Goal: Task Accomplishment & Management: Manage account settings

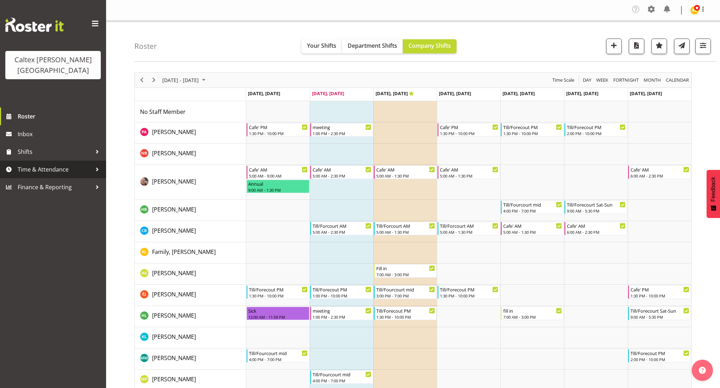
click at [76, 164] on span "Time & Attendance" at bounding box center [55, 169] width 74 height 11
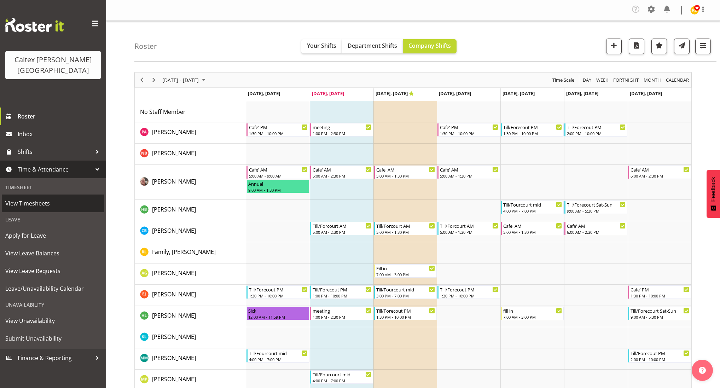
click at [33, 198] on span "View Timesheets" at bounding box center [53, 203] width 96 height 11
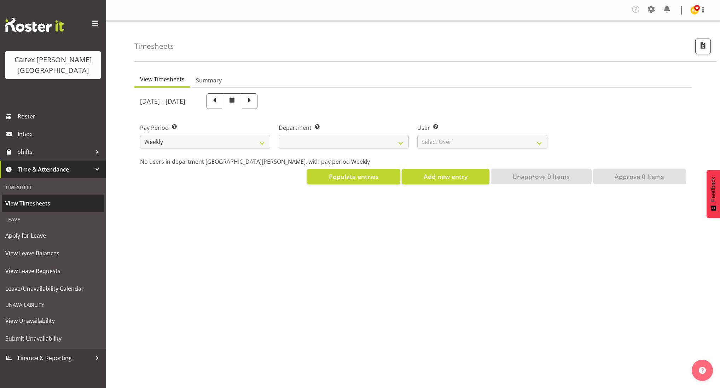
select select
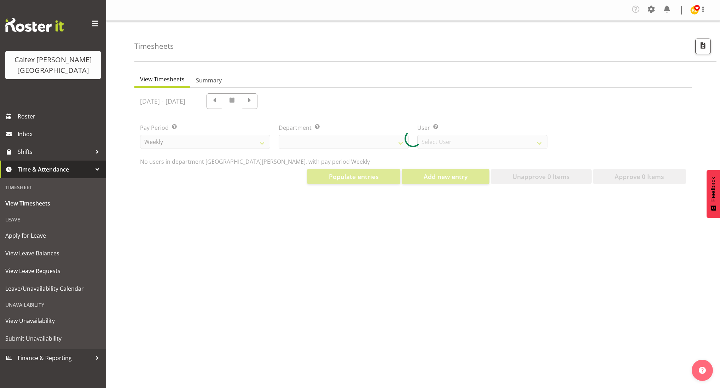
select select "10953"
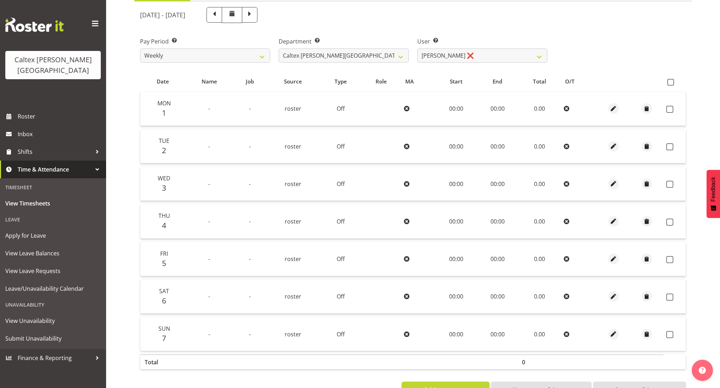
scroll to position [86, 0]
click at [672, 82] on span at bounding box center [670, 82] width 7 height 7
click at [672, 82] on input "checkbox" at bounding box center [669, 82] width 5 height 5
checkbox input "true"
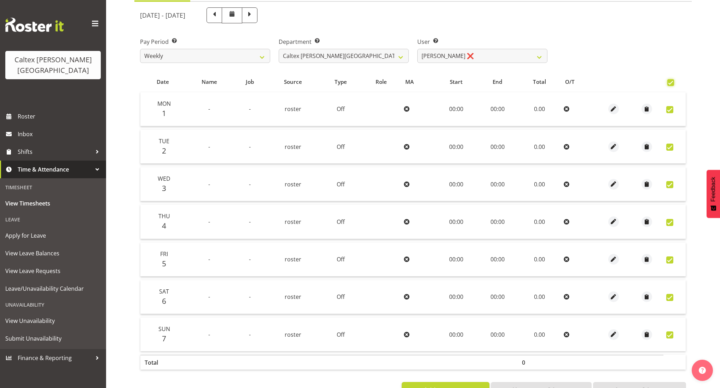
checkbox input "true"
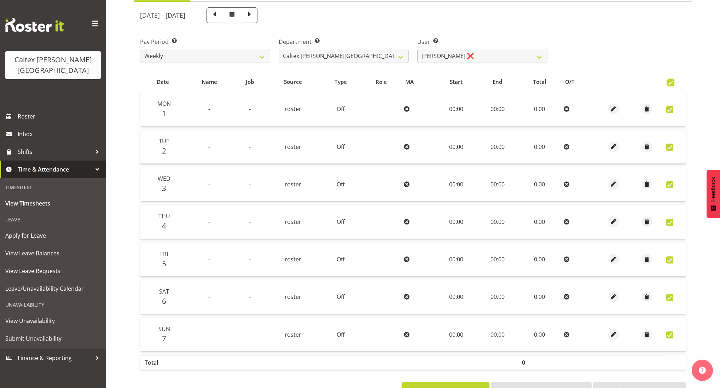
checkbox input "true"
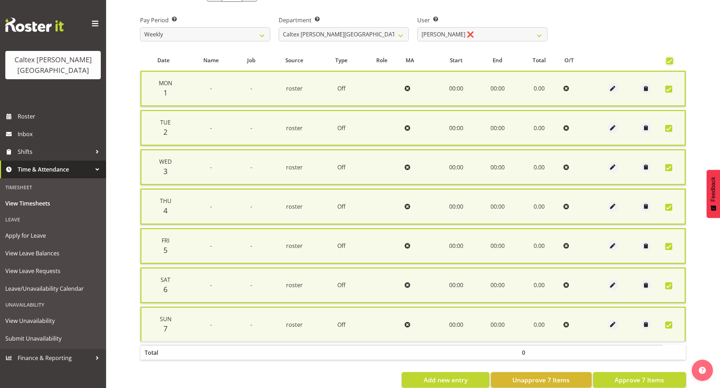
scroll to position [117, 0]
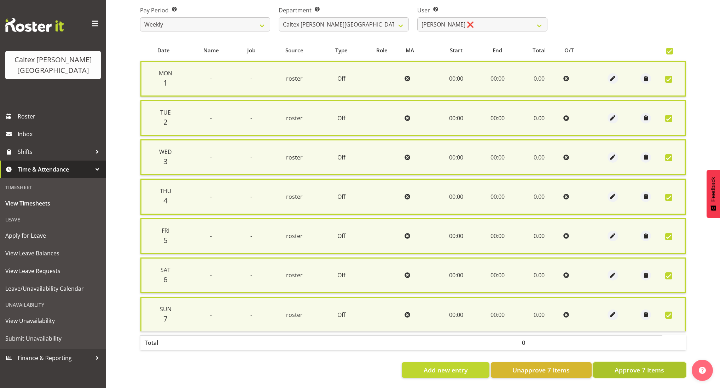
click at [661, 365] on span "Approve 7 Items" at bounding box center [640, 369] width 50 height 9
checkbox input "false"
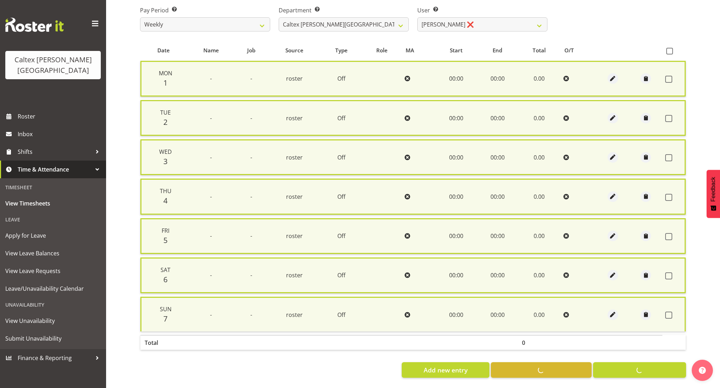
checkbox input "false"
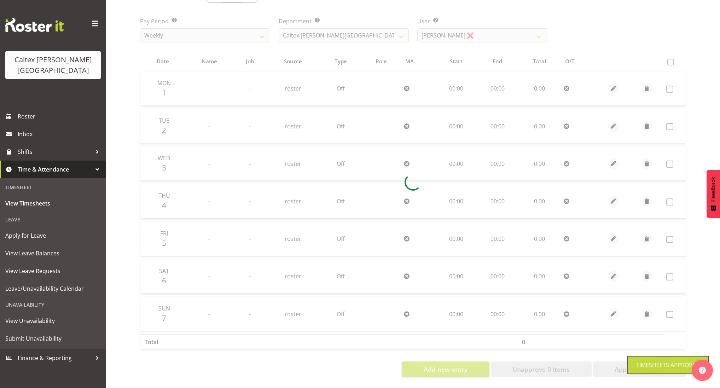
scroll to position [108, 0]
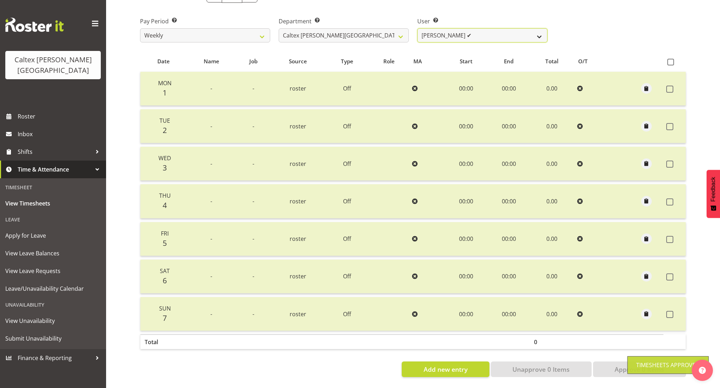
click at [517, 29] on select "[PERSON_NAME] ✔ [PERSON_NAME] ❌ [PERSON_NAME] ❌ [PERSON_NAME], [PERSON_NAME] ❌ …" at bounding box center [482, 35] width 130 height 14
select select "10954"
click at [417, 28] on select "[PERSON_NAME] ✔ [PERSON_NAME] ❌ [PERSON_NAME] ❌ [PERSON_NAME], [PERSON_NAME] ❌ …" at bounding box center [482, 35] width 130 height 14
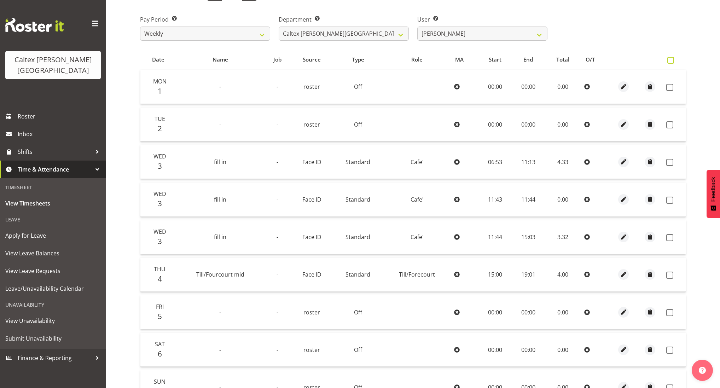
click at [670, 59] on span at bounding box center [670, 60] width 7 height 7
click at [670, 59] on input "checkbox" at bounding box center [669, 60] width 5 height 5
checkbox input "true"
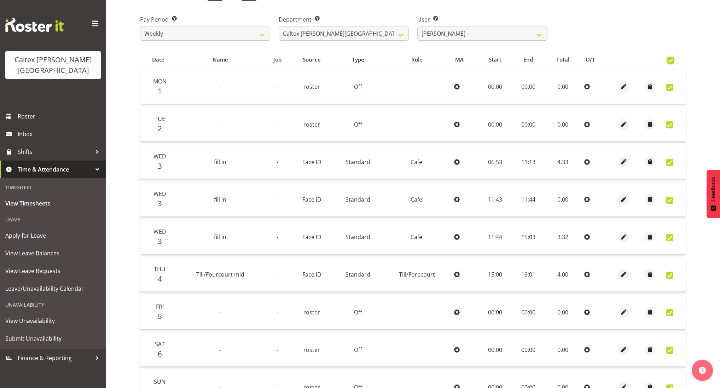
checkbox input "true"
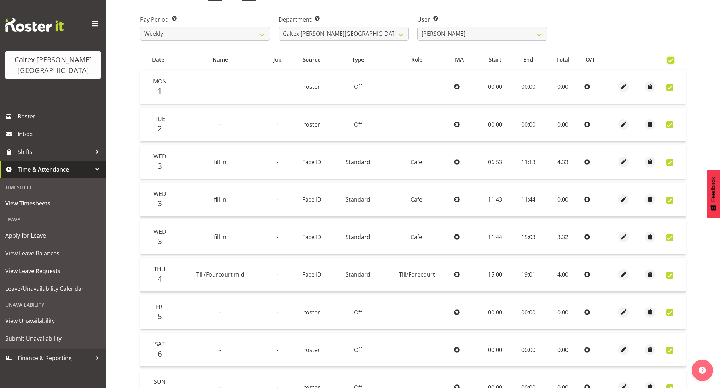
checkbox input "true"
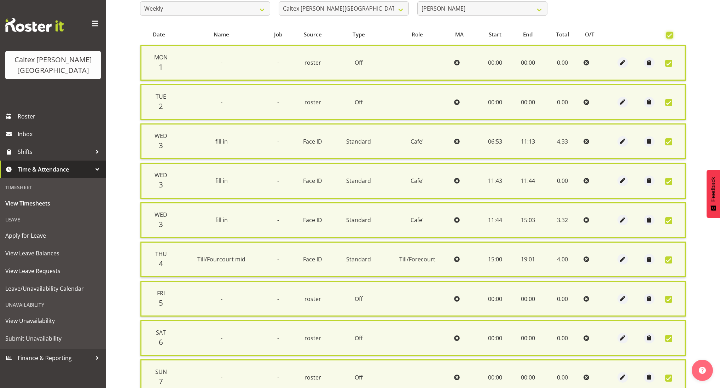
scroll to position [140, 0]
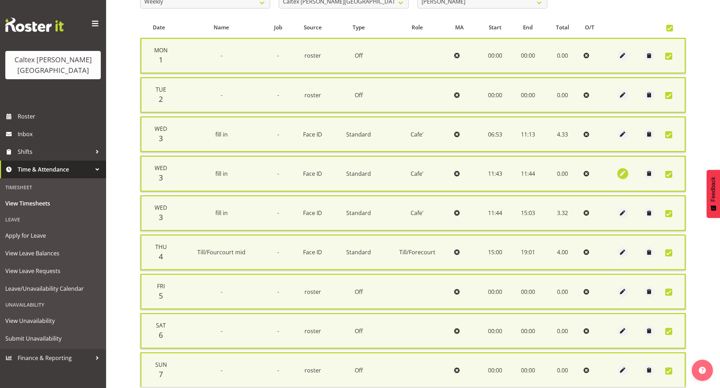
click at [625, 170] on span "button" at bounding box center [623, 173] width 8 height 8
select select "Standard"
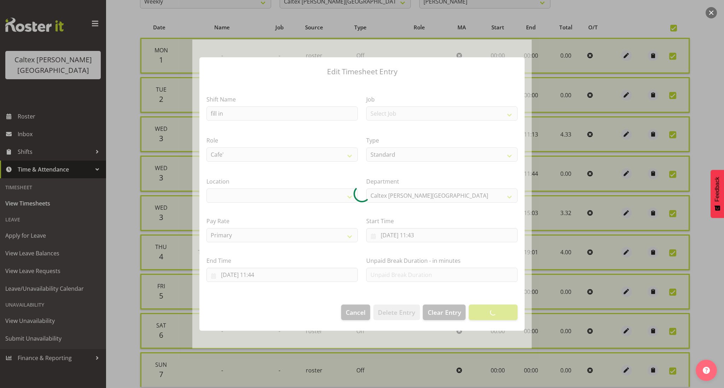
select select "1239"
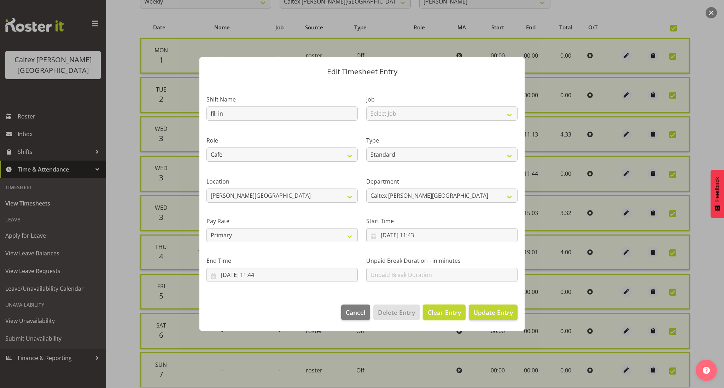
click at [451, 314] on span "Clear Entry" at bounding box center [444, 312] width 33 height 9
select select "Off"
type input "0"
select select
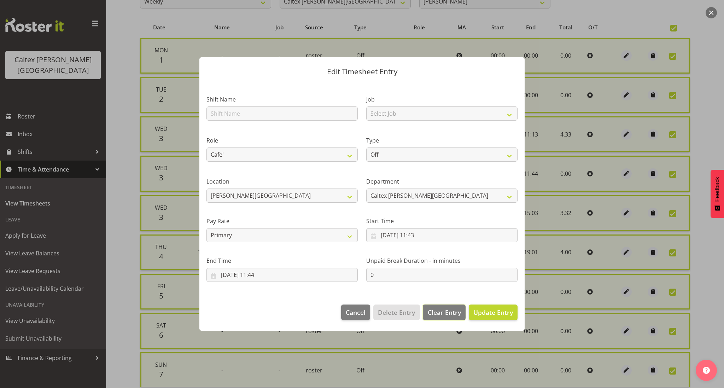
select select
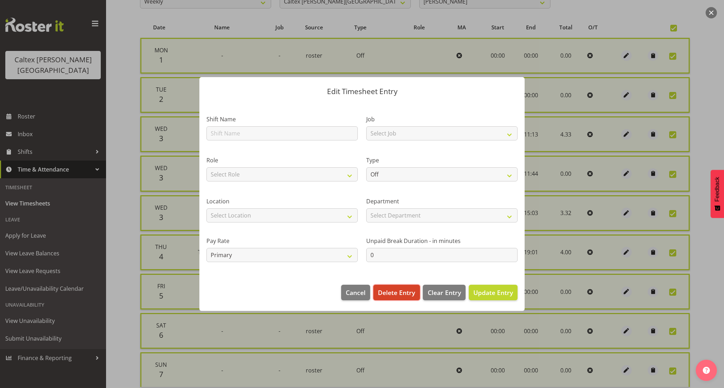
click at [408, 293] on span "Delete Entry" at bounding box center [396, 292] width 37 height 9
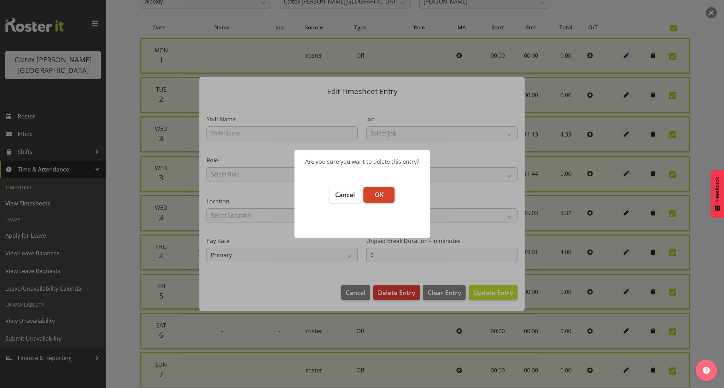
click at [393, 192] on button "OK" at bounding box center [379, 195] width 31 height 16
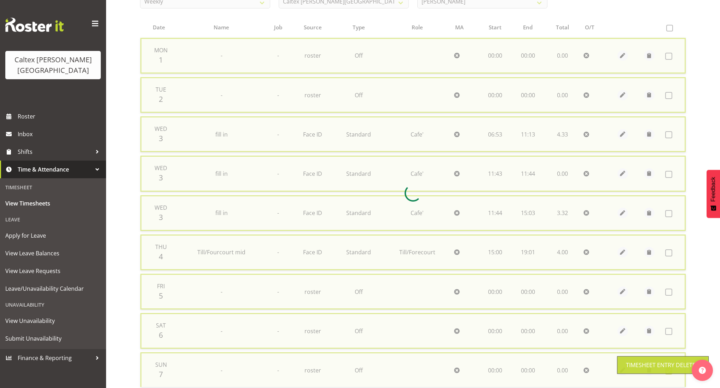
checkbox input "false"
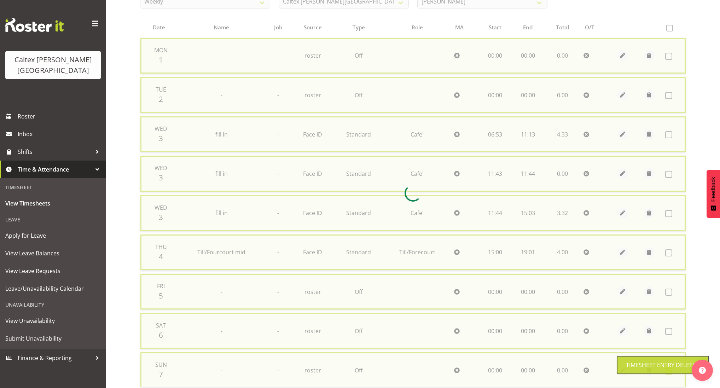
checkbox input "false"
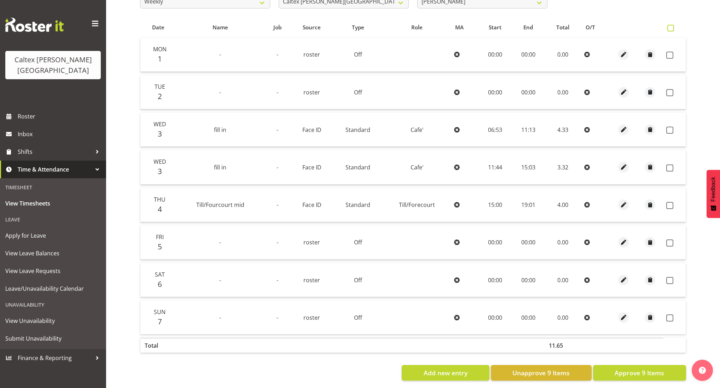
click at [670, 30] on span at bounding box center [670, 28] width 7 height 7
click at [670, 30] on input "checkbox" at bounding box center [669, 28] width 5 height 5
checkbox input "true"
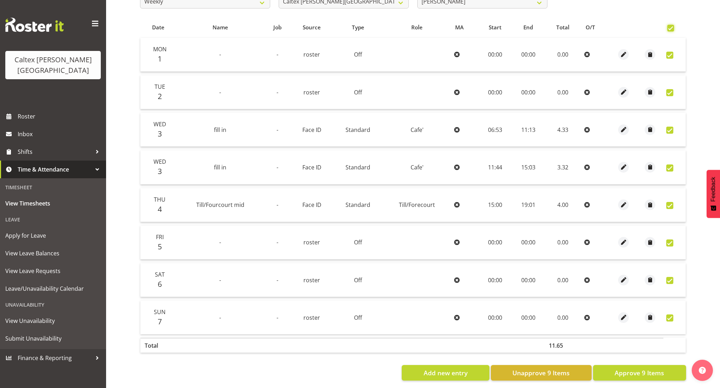
checkbox input "true"
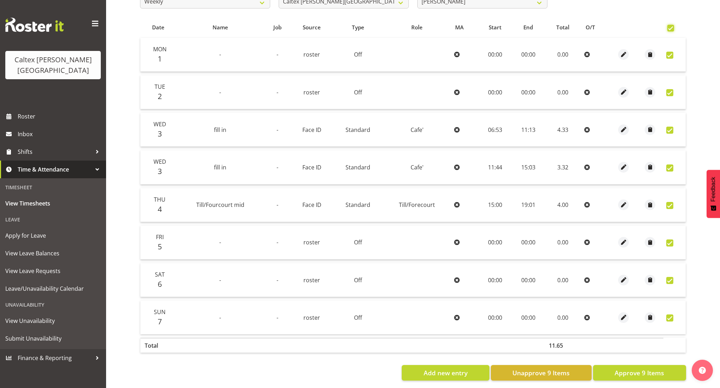
checkbox input "true"
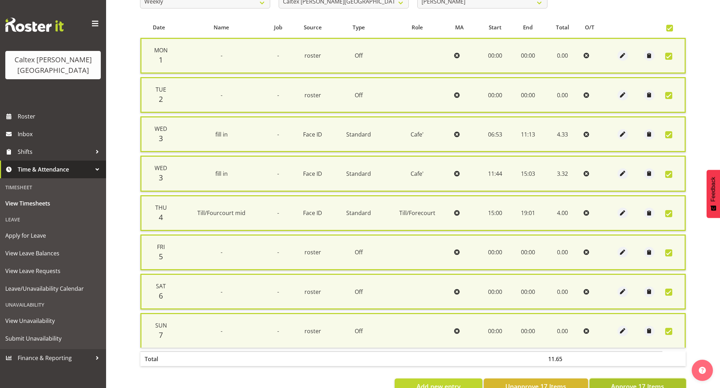
click at [638, 382] on span "Approve 17 Items" at bounding box center [637, 386] width 53 height 9
checkbox input "false"
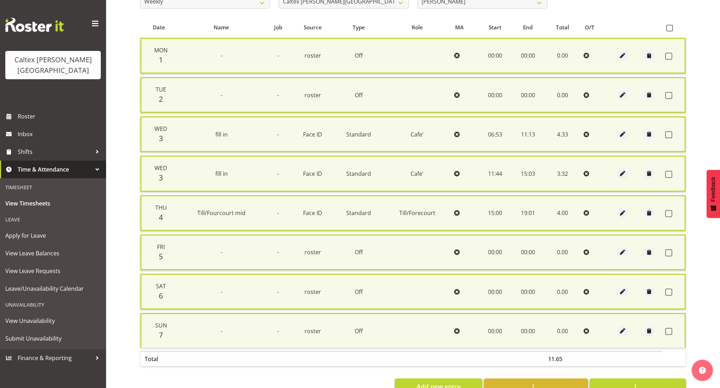
checkbox input "false"
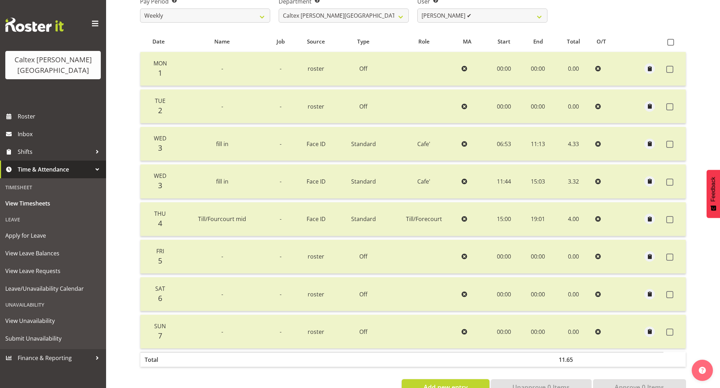
scroll to position [125, 0]
click at [536, 14] on select "[PERSON_NAME] ✔ [PERSON_NAME] ✔ [PERSON_NAME] ❌ [PERSON_NAME], [PERSON_NAME] ❌ …" at bounding box center [482, 17] width 130 height 14
select select "10955"
click at [417, 10] on select "[PERSON_NAME] ✔ [PERSON_NAME] ✔ [PERSON_NAME] ❌ [PERSON_NAME], [PERSON_NAME] ❌ …" at bounding box center [482, 17] width 130 height 14
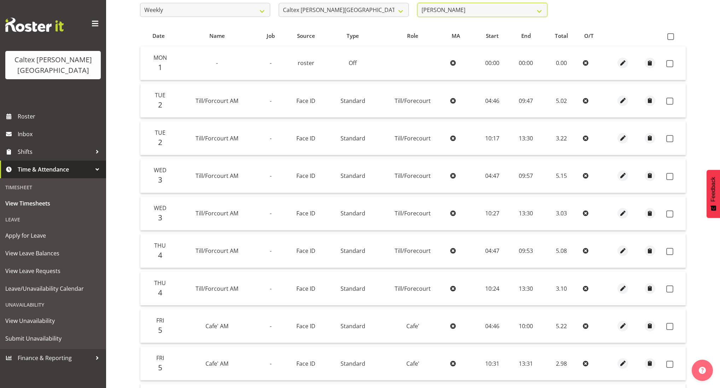
scroll to position [105, 0]
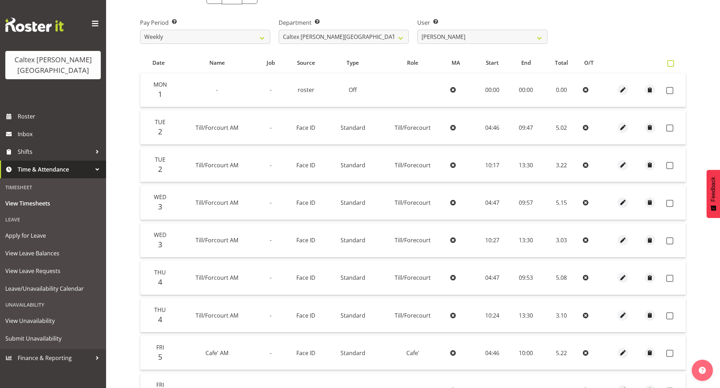
click at [673, 61] on span at bounding box center [670, 63] width 7 height 7
click at [672, 61] on input "checkbox" at bounding box center [669, 63] width 5 height 5
checkbox input "true"
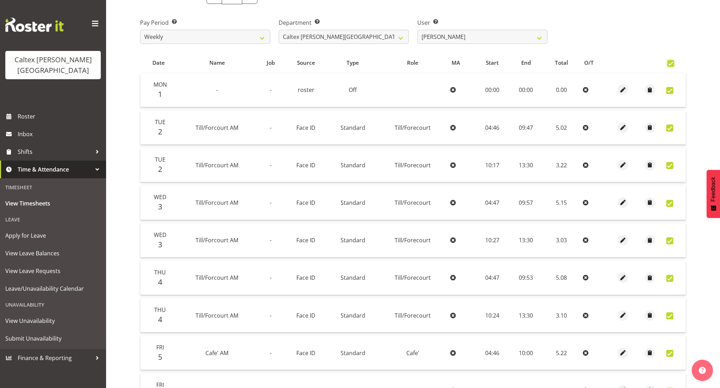
checkbox input "true"
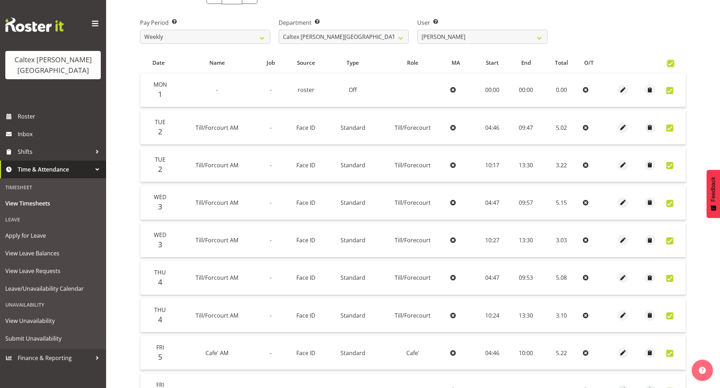
checkbox input "true"
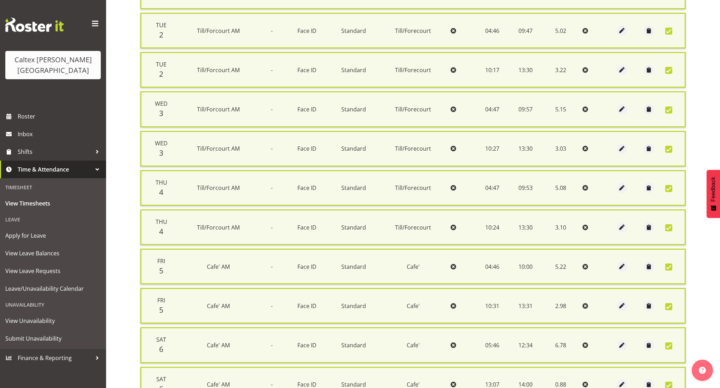
scroll to position [311, 0]
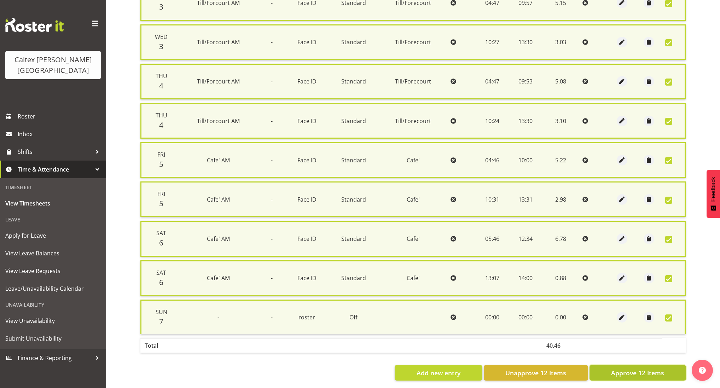
click at [632, 368] on span "Approve 12 Items" at bounding box center [637, 372] width 53 height 9
checkbox input "false"
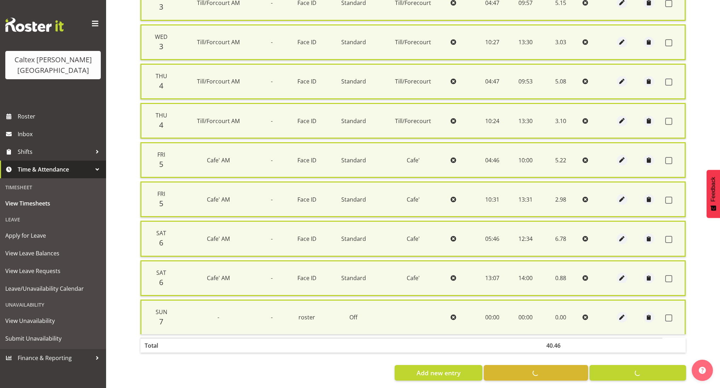
checkbox input "false"
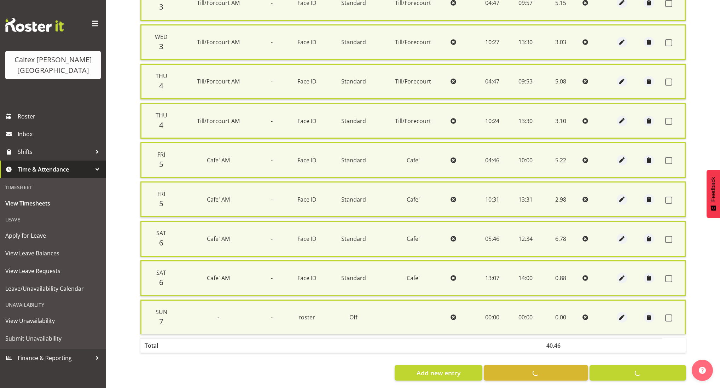
checkbox input "false"
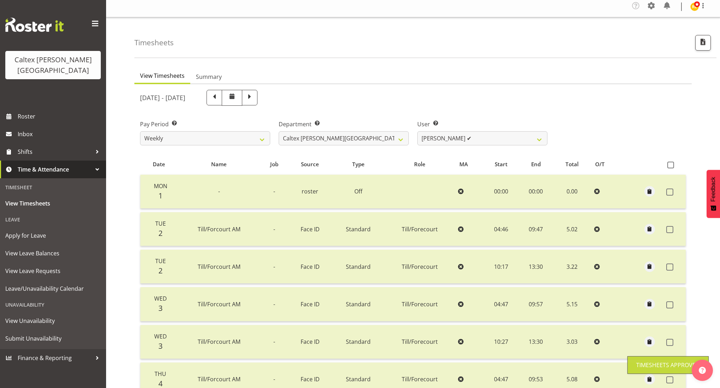
scroll to position [0, 0]
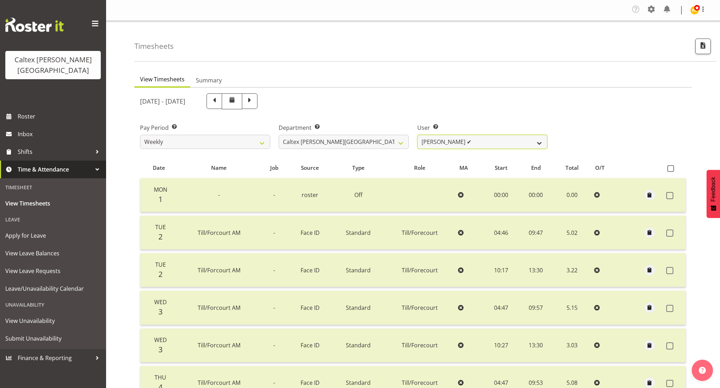
click at [489, 145] on select "[PERSON_NAME] ✔ [PERSON_NAME] ✔ [PERSON_NAME] ✔ [PERSON_NAME], [PERSON_NAME] ❌ …" at bounding box center [482, 142] width 130 height 14
select select "10956"
click at [417, 135] on select "[PERSON_NAME] ✔ [PERSON_NAME] ✔ [PERSON_NAME] ✔ [PERSON_NAME], [PERSON_NAME] ❌ …" at bounding box center [482, 142] width 130 height 14
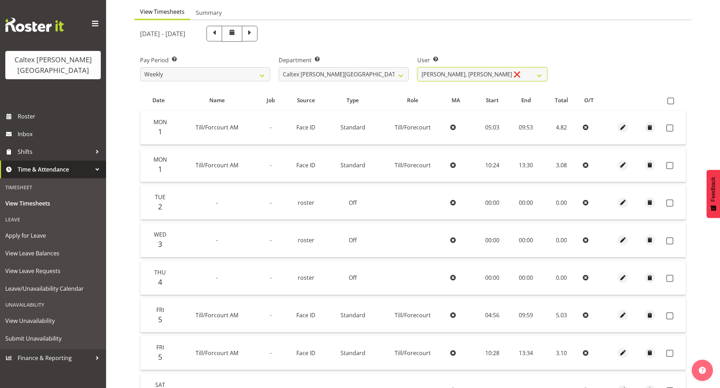
scroll to position [68, 0]
click at [671, 98] on span at bounding box center [670, 100] width 7 height 7
click at [671, 98] on input "checkbox" at bounding box center [669, 100] width 5 height 5
checkbox input "true"
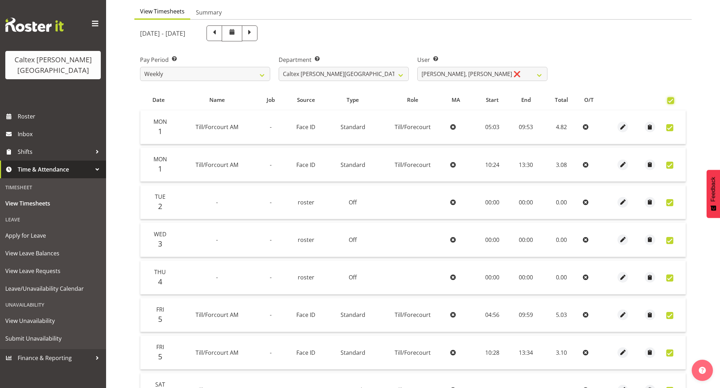
checkbox input "true"
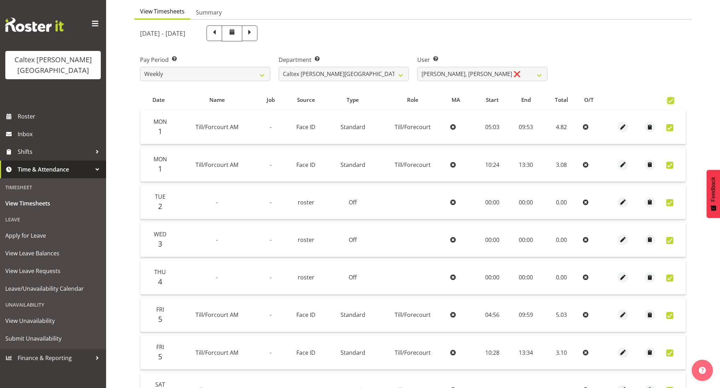
checkbox input "true"
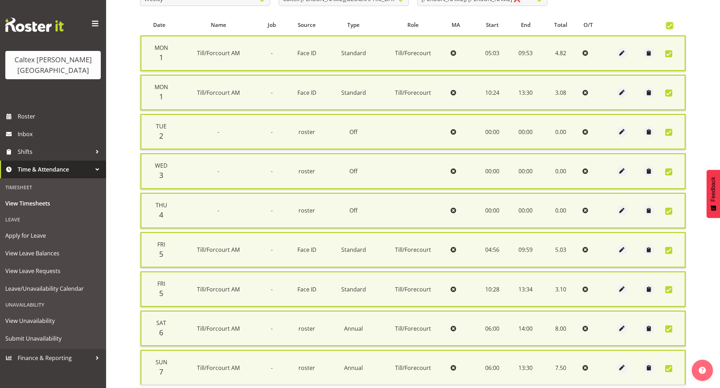
scroll to position [182, 0]
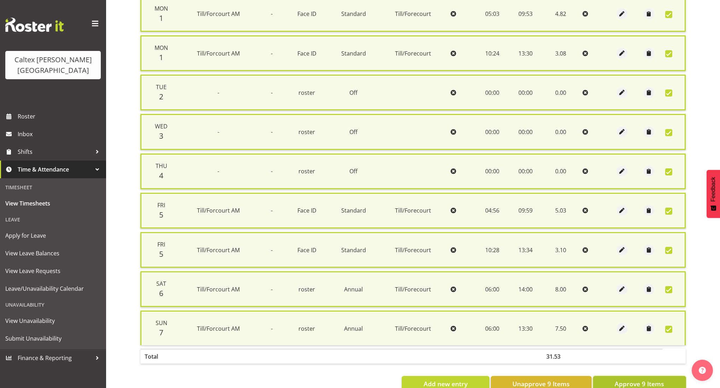
click at [631, 379] on span "Approve 9 Items" at bounding box center [640, 383] width 50 height 9
checkbox input "false"
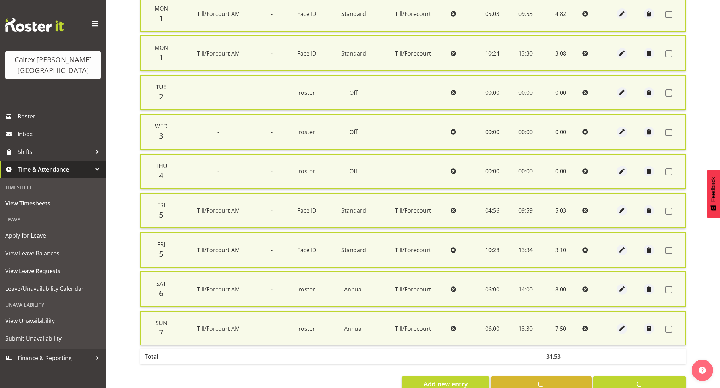
checkbox input "false"
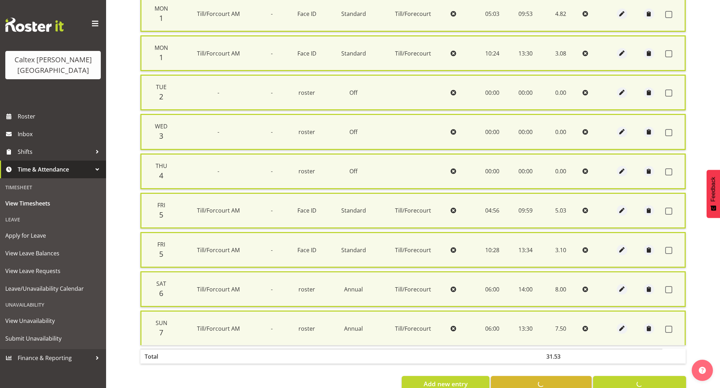
checkbox input "false"
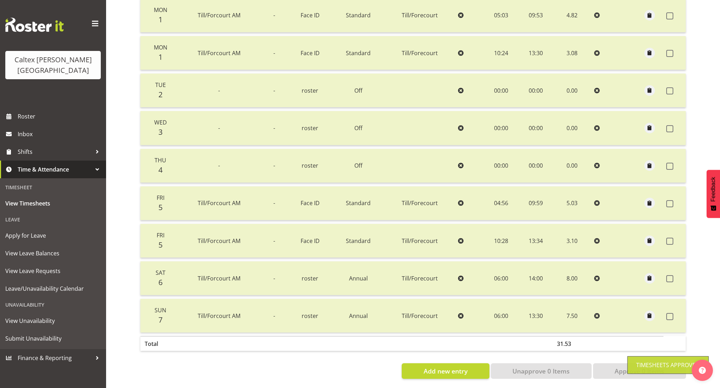
scroll to position [0, 0]
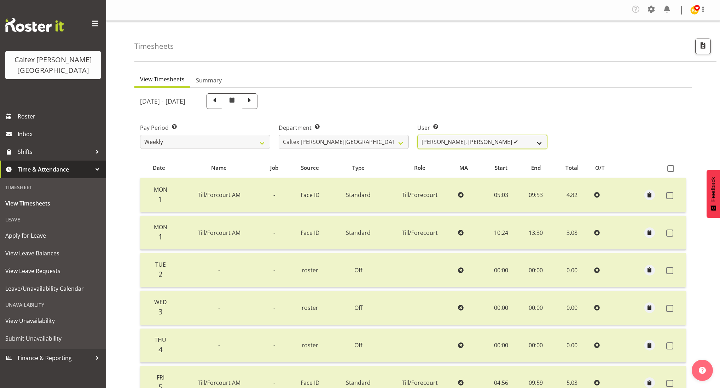
click at [528, 139] on select "[PERSON_NAME] ✔ [PERSON_NAME] ✔ [PERSON_NAME] ✔ [PERSON_NAME], [PERSON_NAME] ✔ …" at bounding box center [482, 142] width 130 height 14
select select "10957"
click at [417, 135] on select "[PERSON_NAME] ✔ [PERSON_NAME] ✔ [PERSON_NAME] ✔ [PERSON_NAME], [PERSON_NAME] ✔ …" at bounding box center [482, 142] width 130 height 14
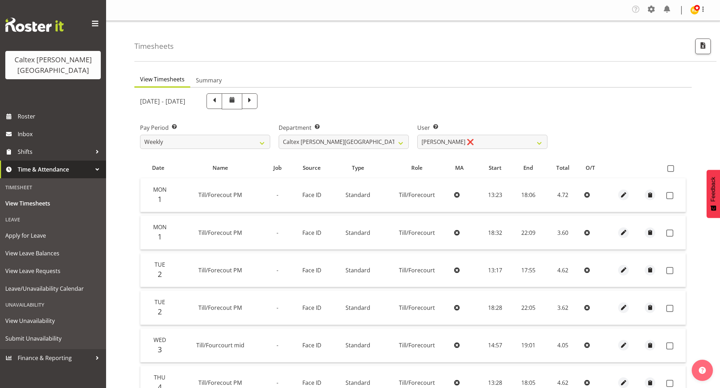
click at [671, 168] on span at bounding box center [670, 168] width 7 height 7
click at [671, 168] on input "checkbox" at bounding box center [669, 168] width 5 height 5
checkbox input "true"
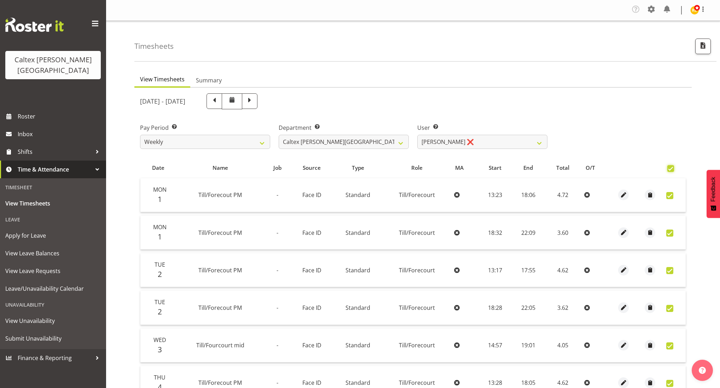
checkbox input "true"
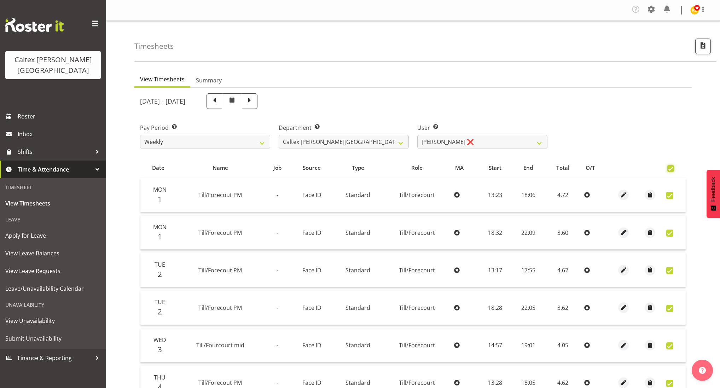
checkbox input "true"
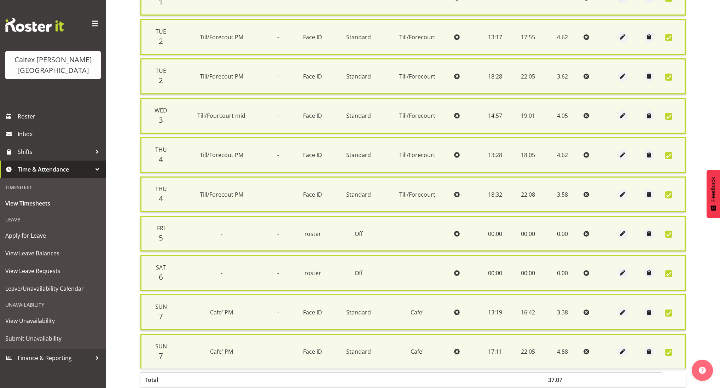
scroll to position [238, 0]
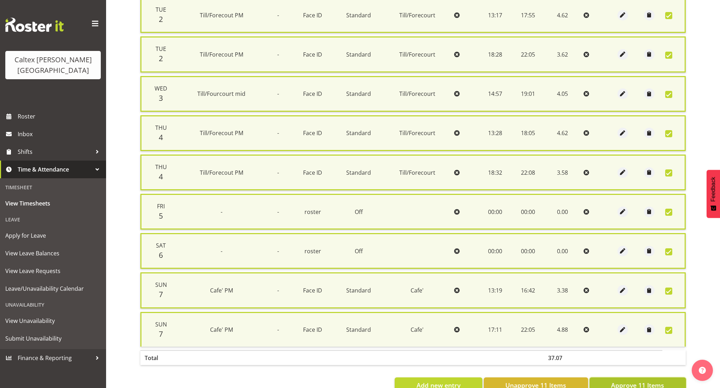
click at [652, 381] on span "Approve 11 Items" at bounding box center [637, 385] width 53 height 9
checkbox input "false"
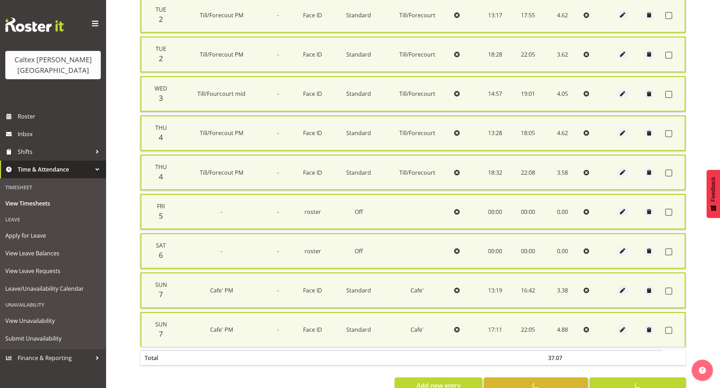
checkbox input "false"
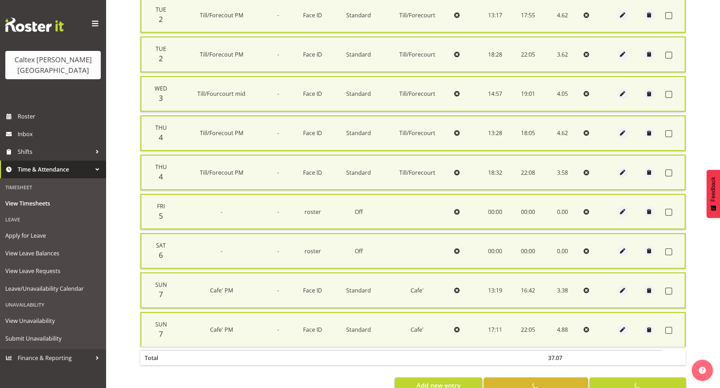
checkbox input "false"
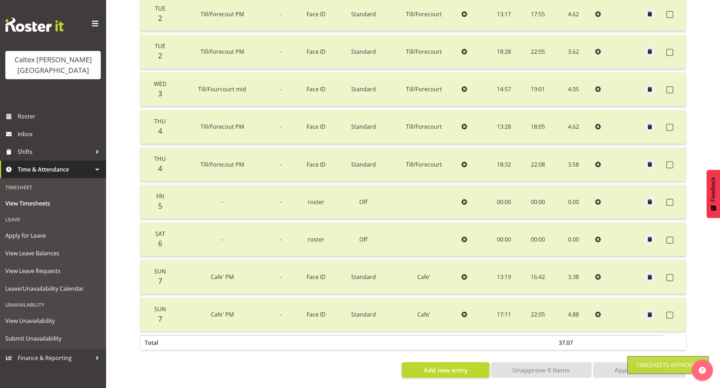
scroll to position [0, 0]
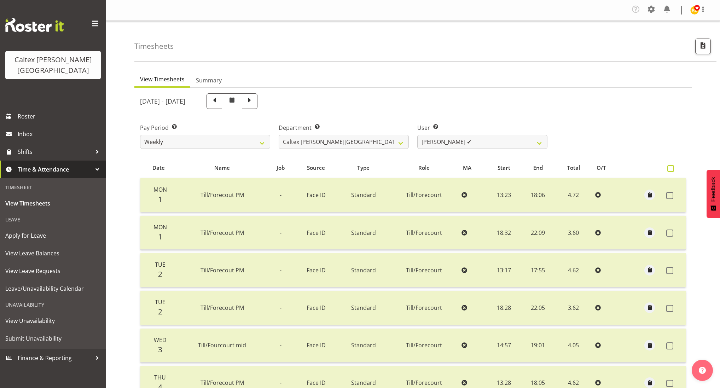
click at [672, 166] on span at bounding box center [670, 168] width 7 height 7
click at [672, 166] on input "checkbox" at bounding box center [669, 168] width 5 height 5
checkbox input "true"
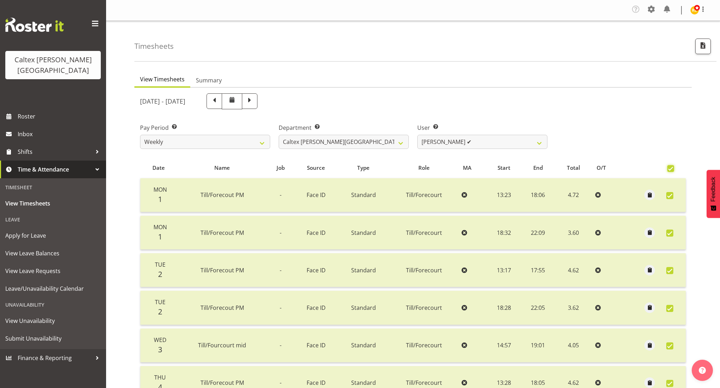
checkbox input "true"
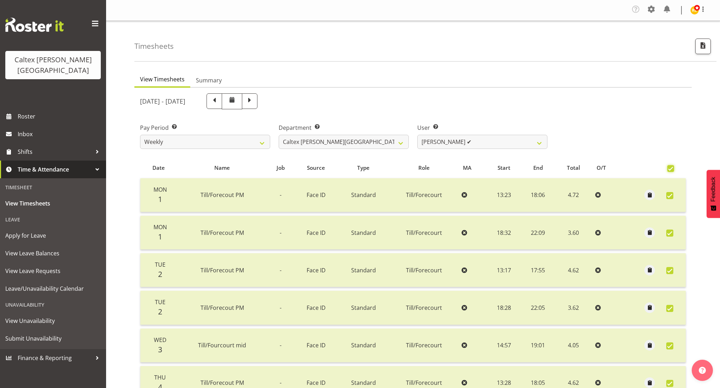
checkbox input "true"
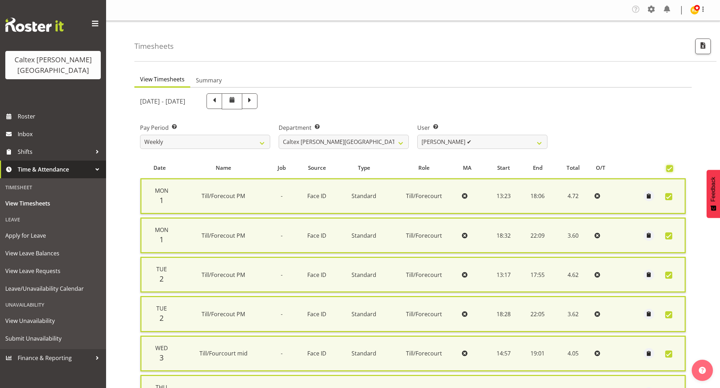
scroll to position [273, 0]
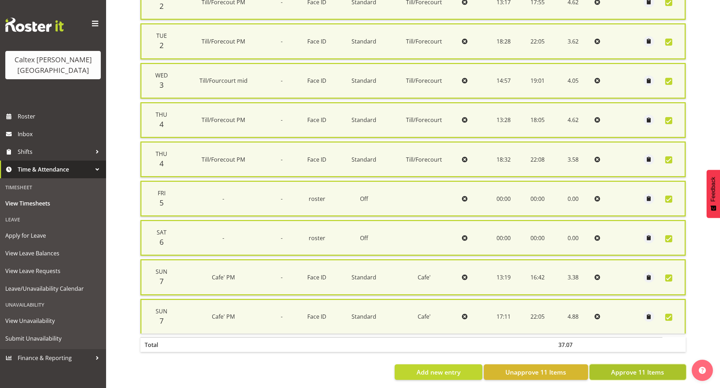
click at [659, 368] on span "Approve 11 Items" at bounding box center [637, 372] width 53 height 9
checkbox input "false"
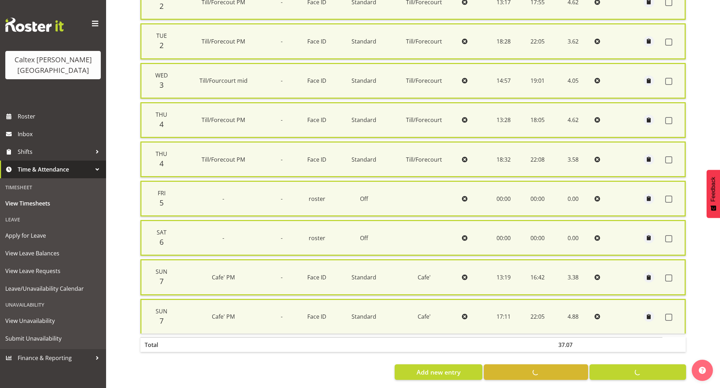
checkbox input "false"
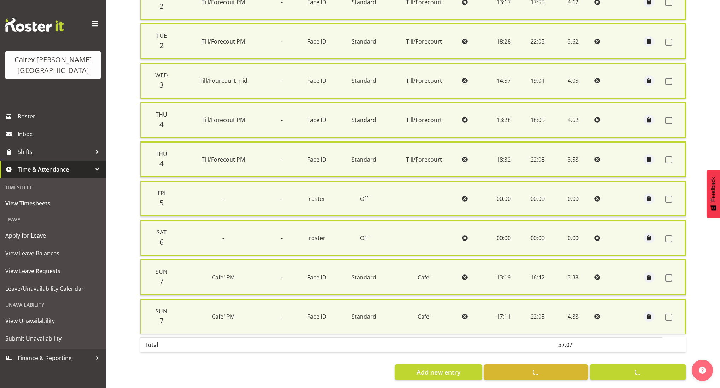
checkbox input "false"
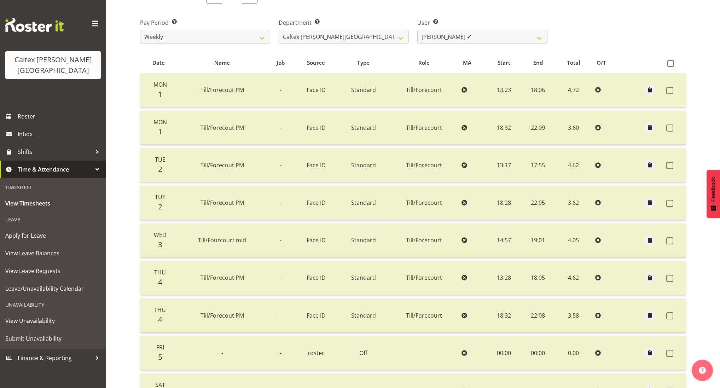
scroll to position [48, 0]
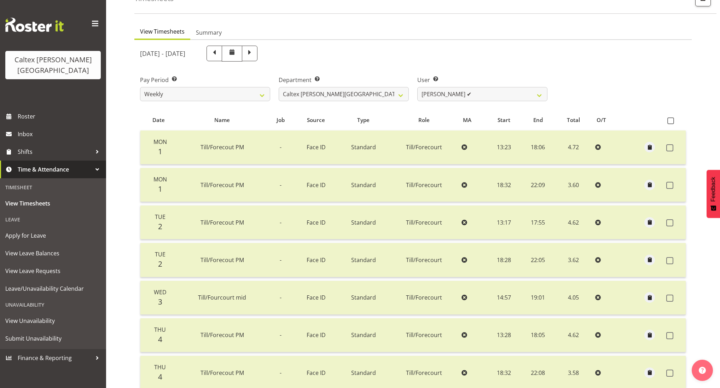
click at [674, 124] on th at bounding box center [675, 120] width 22 height 13
click at [670, 119] on span at bounding box center [670, 120] width 7 height 7
click at [670, 119] on input "checkbox" at bounding box center [669, 121] width 5 height 5
checkbox input "true"
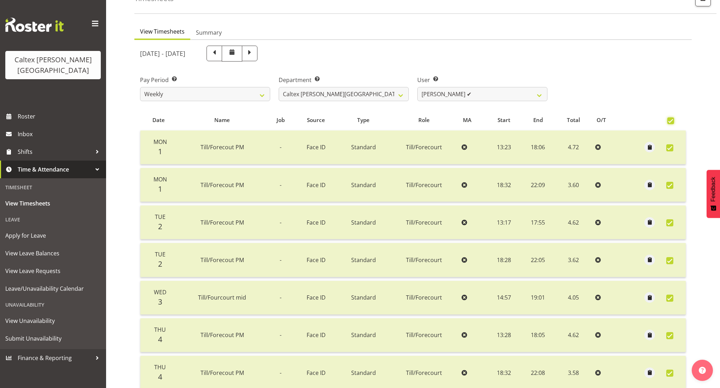
checkbox input "true"
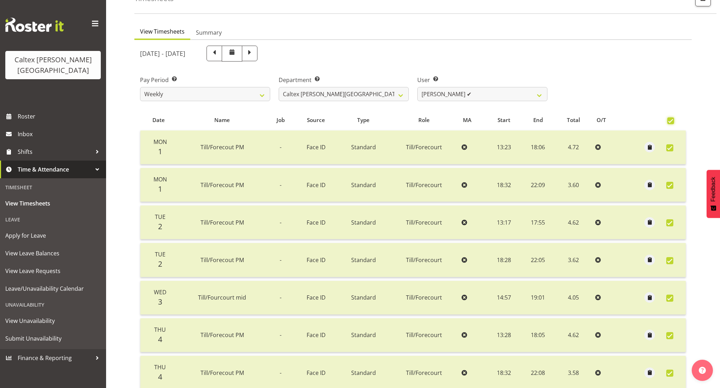
checkbox input "true"
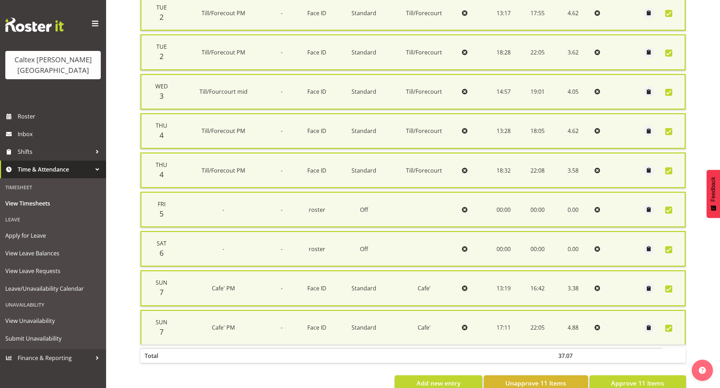
scroll to position [273, 0]
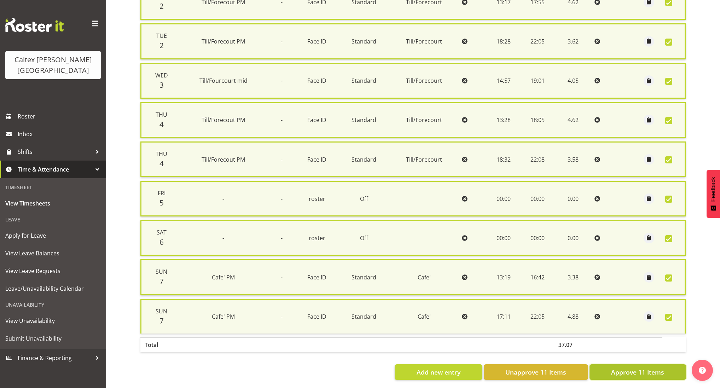
click at [634, 368] on span "Approve 11 Items" at bounding box center [637, 372] width 53 height 9
checkbox input "false"
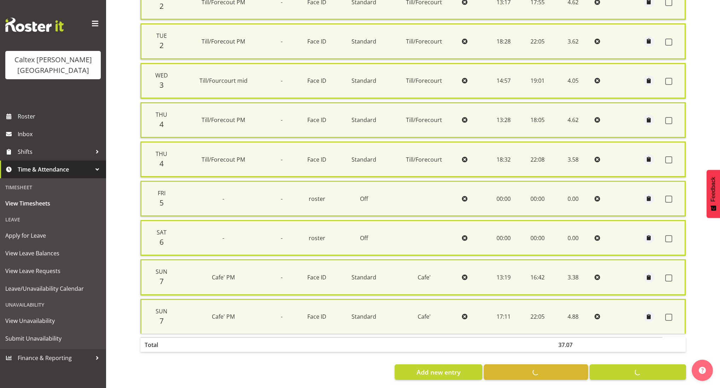
checkbox input "false"
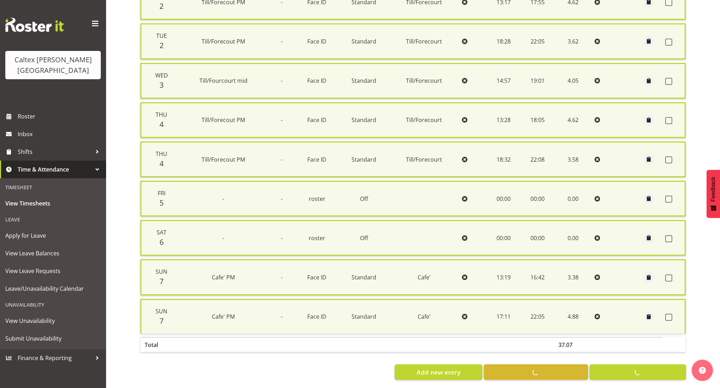
checkbox input "false"
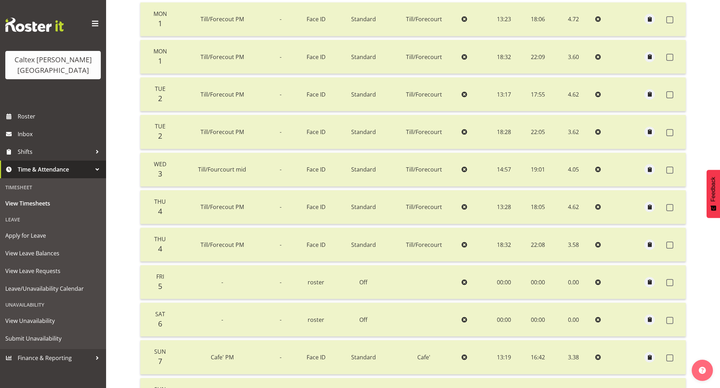
scroll to position [55, 0]
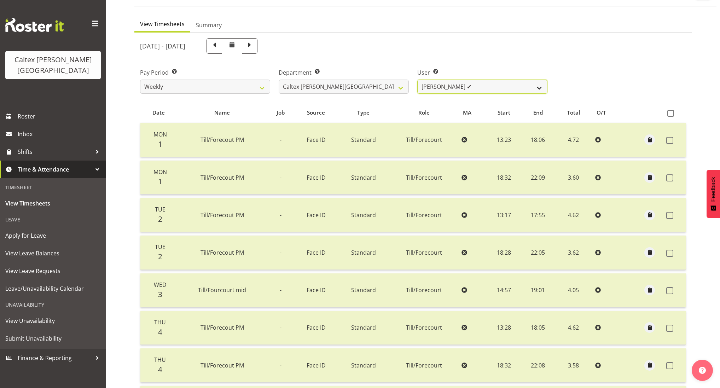
click at [525, 85] on select "[PERSON_NAME] ✔ [PERSON_NAME] ✔ [PERSON_NAME] ✔ [PERSON_NAME], [PERSON_NAME] ✔ …" at bounding box center [482, 87] width 130 height 14
select select "10958"
click at [417, 80] on select "[PERSON_NAME] ✔ [PERSON_NAME] ✔ [PERSON_NAME] ✔ [PERSON_NAME], [PERSON_NAME] ✔ …" at bounding box center [482, 87] width 130 height 14
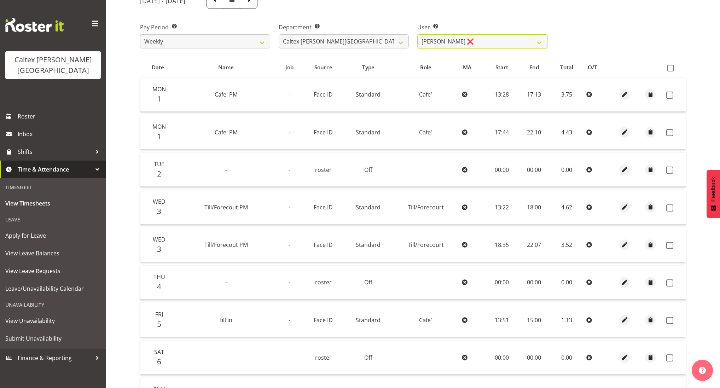
scroll to position [0, 0]
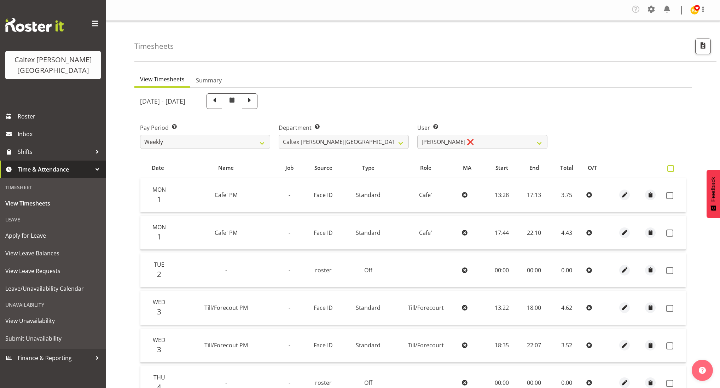
click at [670, 169] on span at bounding box center [670, 168] width 7 height 7
click at [670, 169] on input "checkbox" at bounding box center [669, 168] width 5 height 5
checkbox input "true"
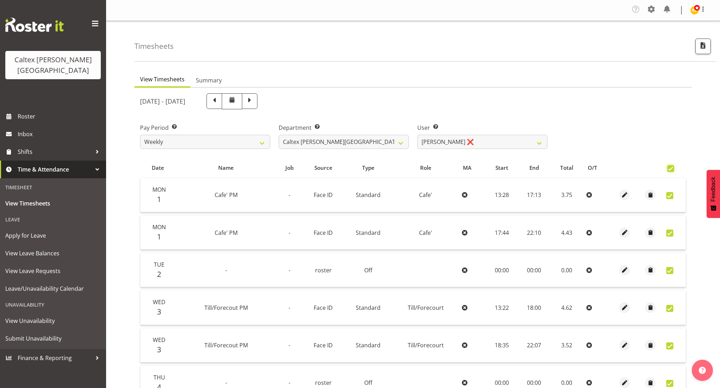
checkbox input "true"
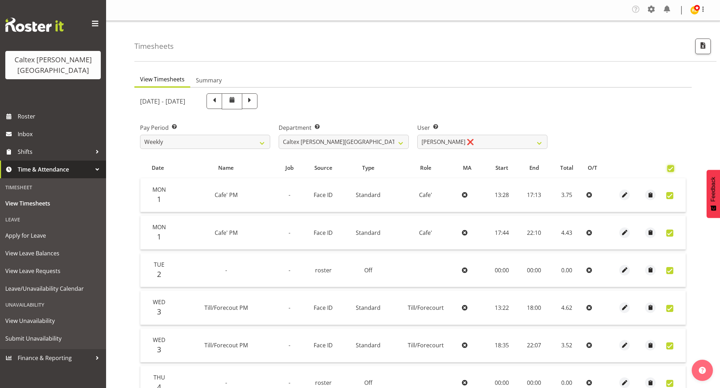
checkbox input "true"
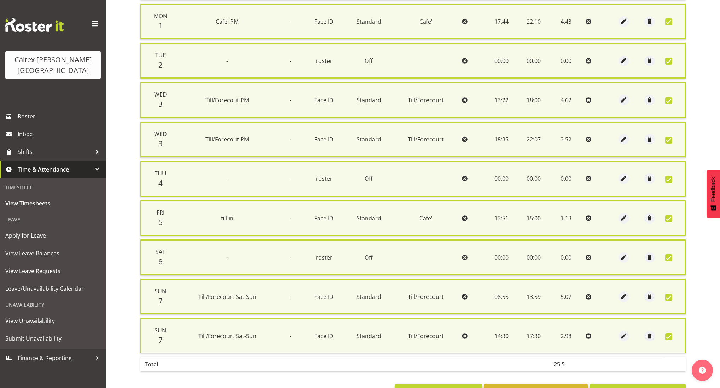
scroll to position [234, 0]
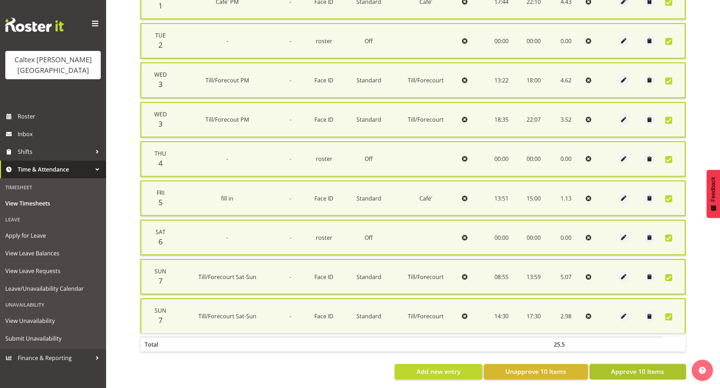
click at [630, 370] on button "Approve 10 Items" at bounding box center [638, 372] width 97 height 16
checkbox input "false"
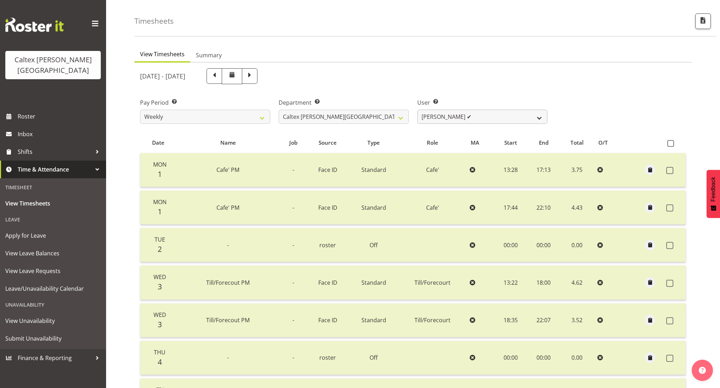
scroll to position [0, 0]
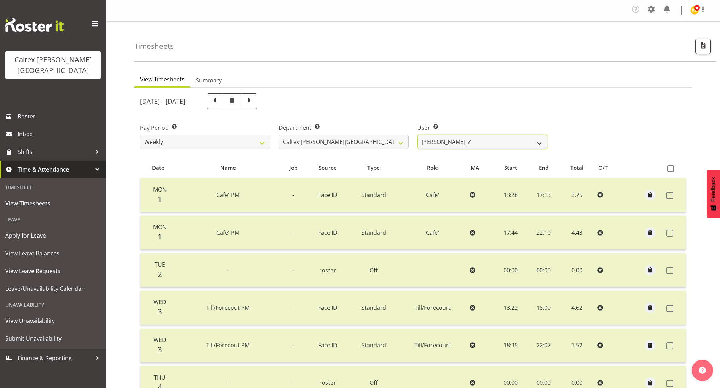
click at [495, 139] on select "[PERSON_NAME] ✔ [PERSON_NAME] ✔ [PERSON_NAME] ✔ [PERSON_NAME], [PERSON_NAME] ✔ …" at bounding box center [482, 142] width 130 height 14
click at [417, 135] on select "[PERSON_NAME] ✔ [PERSON_NAME] ✔ [PERSON_NAME] ✔ [PERSON_NAME], [PERSON_NAME] ✔ …" at bounding box center [482, 142] width 130 height 14
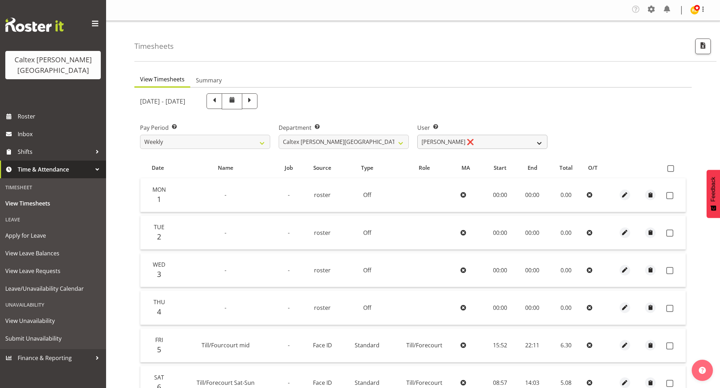
click at [674, 168] on span at bounding box center [670, 168] width 7 height 7
click at [672, 168] on input "checkbox" at bounding box center [669, 168] width 5 height 5
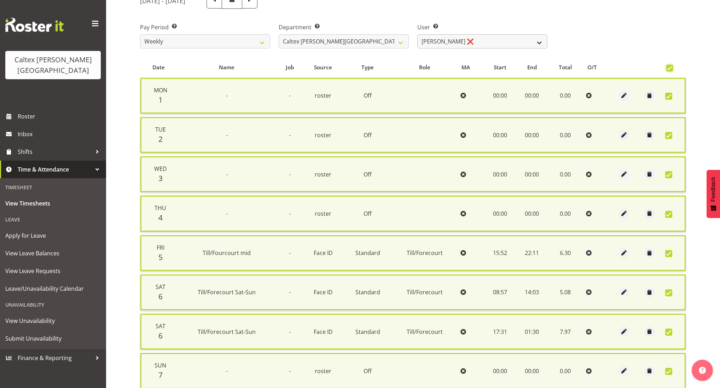
scroll to position [156, 0]
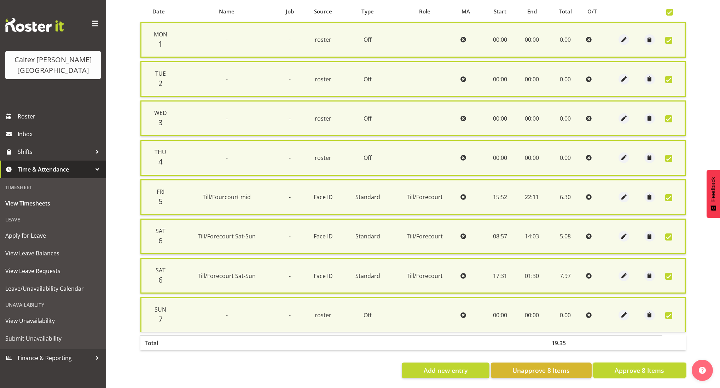
click at [635, 366] on span "Approve 8 Items" at bounding box center [640, 370] width 50 height 9
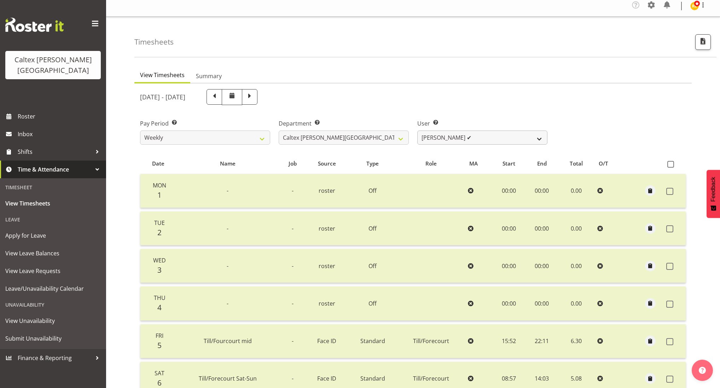
scroll to position [0, 0]
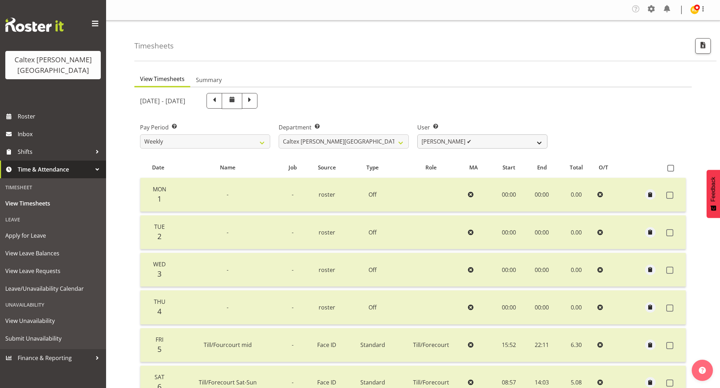
click at [671, 167] on span at bounding box center [670, 168] width 7 height 7
click at [671, 167] on input "checkbox" at bounding box center [669, 168] width 5 height 5
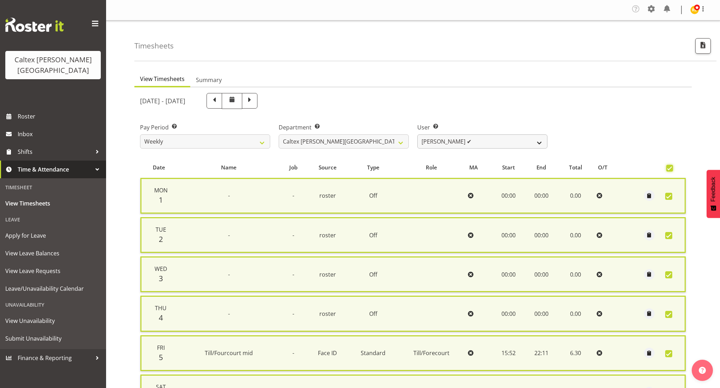
scroll to position [156, 0]
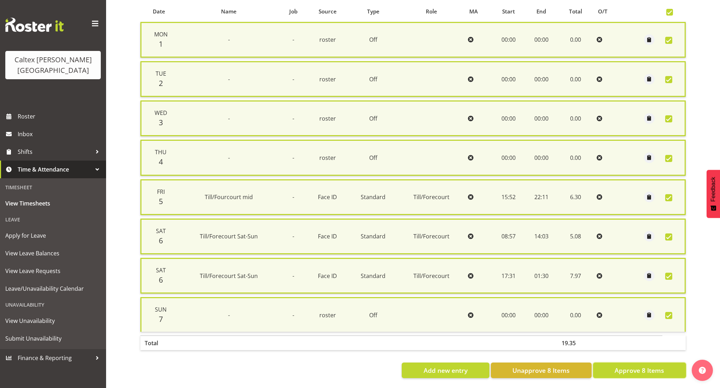
click at [651, 366] on span "Approve 8 Items" at bounding box center [640, 370] width 50 height 9
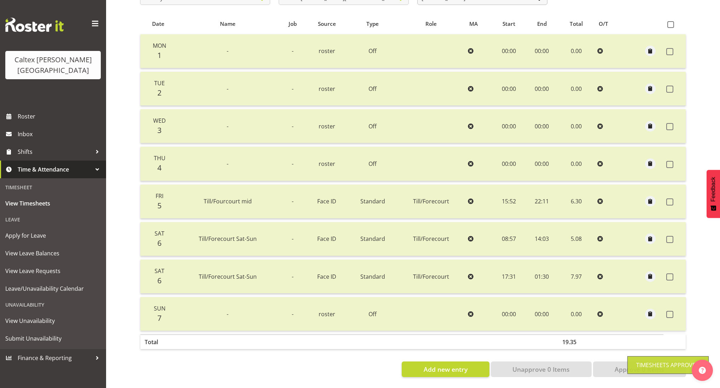
scroll to position [45, 0]
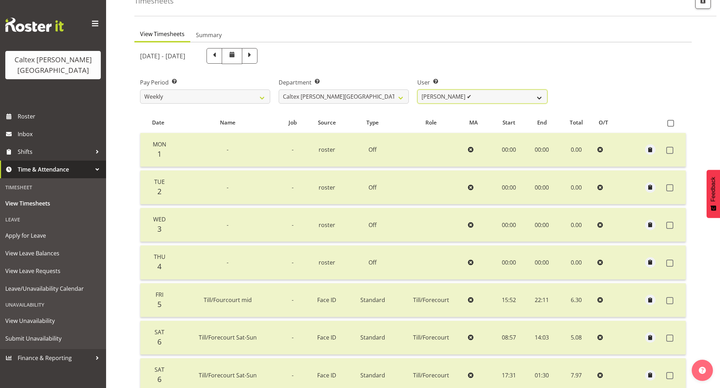
drag, startPoint x: 495, startPoint y: 139, endPoint x: 546, endPoint y: 96, distance: 66.5
click at [546, 96] on select "[PERSON_NAME] ✔ [PERSON_NAME] ✔ [PERSON_NAME] ✔ [PERSON_NAME], [PERSON_NAME] ✔ …" at bounding box center [482, 96] width 130 height 14
click at [417, 89] on select "[PERSON_NAME] ✔ [PERSON_NAME] ✔ [PERSON_NAME] ✔ [PERSON_NAME], [PERSON_NAME] ✔ …" at bounding box center [482, 96] width 130 height 14
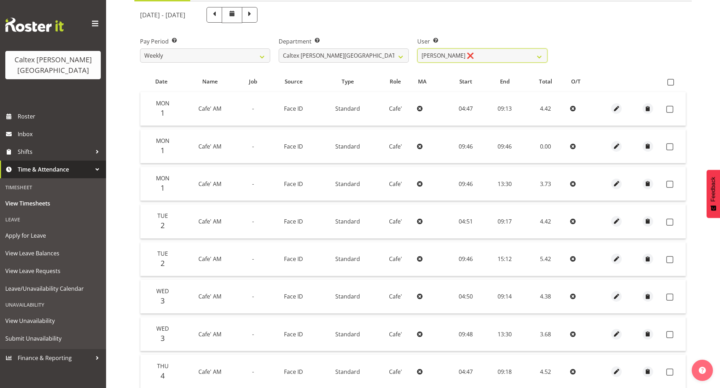
scroll to position [56, 0]
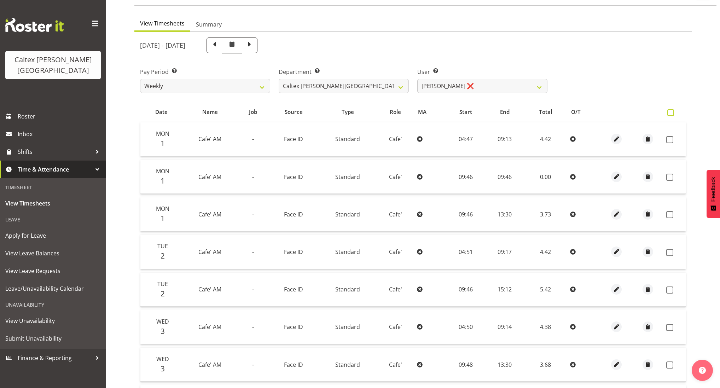
click at [671, 109] on span at bounding box center [670, 112] width 7 height 7
click at [671, 110] on input "checkbox" at bounding box center [669, 112] width 5 height 5
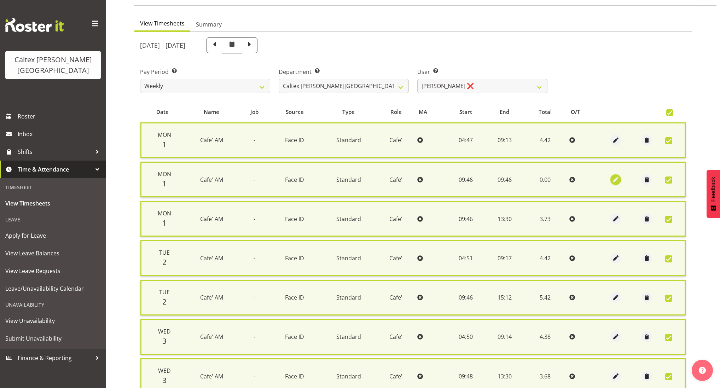
click at [617, 177] on span "button" at bounding box center [616, 179] width 8 height 8
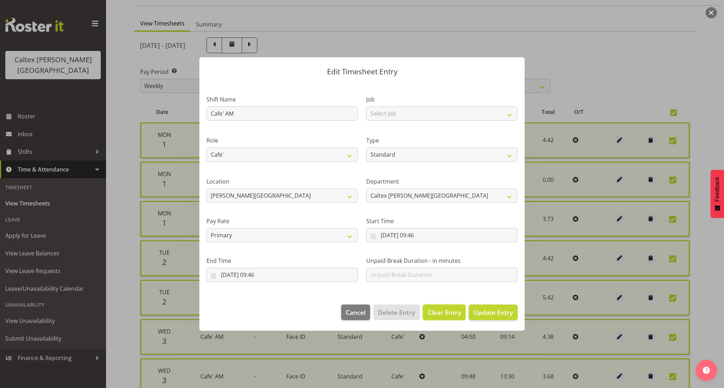
click at [442, 315] on span "Clear Entry" at bounding box center [444, 312] width 33 height 9
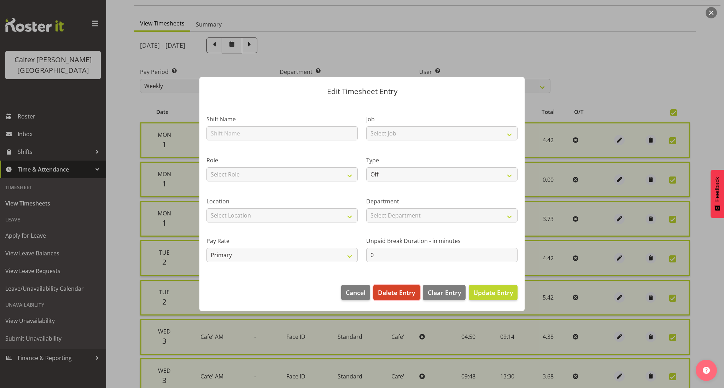
click at [395, 295] on span "Delete Entry" at bounding box center [396, 292] width 37 height 9
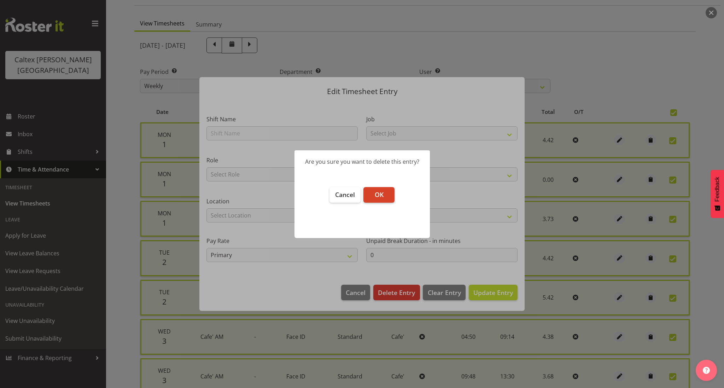
click at [386, 196] on button "OK" at bounding box center [379, 195] width 31 height 16
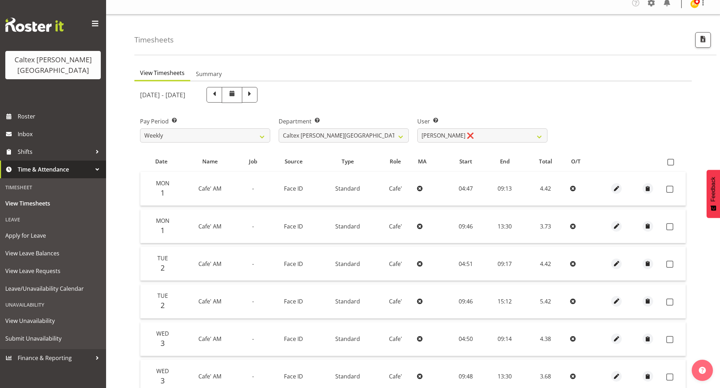
scroll to position [0, 0]
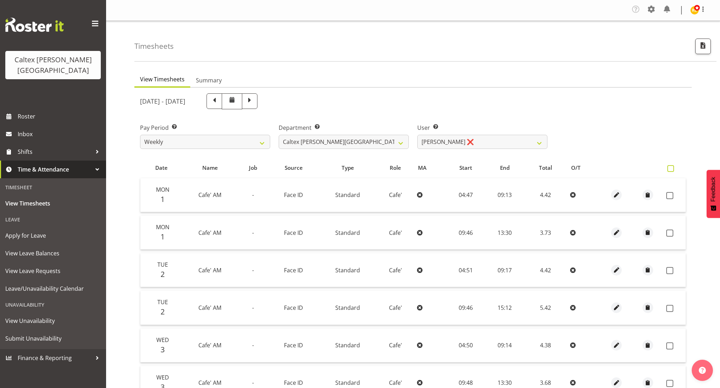
click at [671, 167] on span at bounding box center [670, 168] width 7 height 7
click at [671, 167] on input "checkbox" at bounding box center [669, 168] width 5 height 5
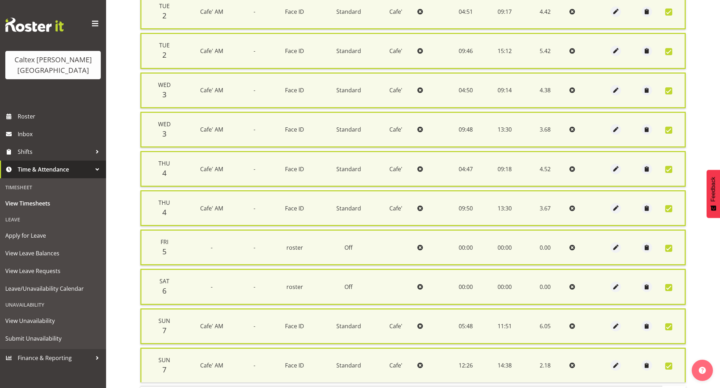
scroll to position [311, 0]
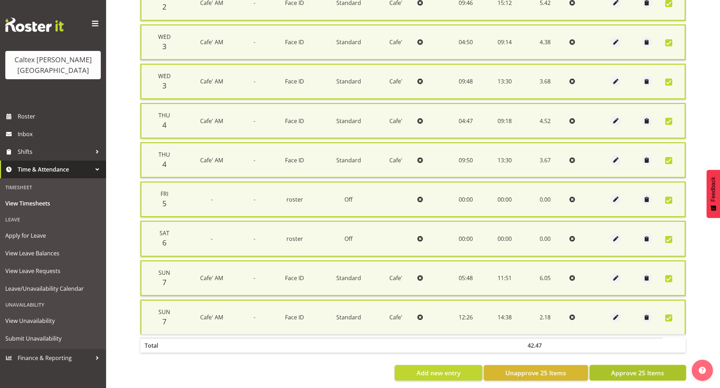
click at [644, 368] on span "Approve 25 Items" at bounding box center [637, 372] width 53 height 9
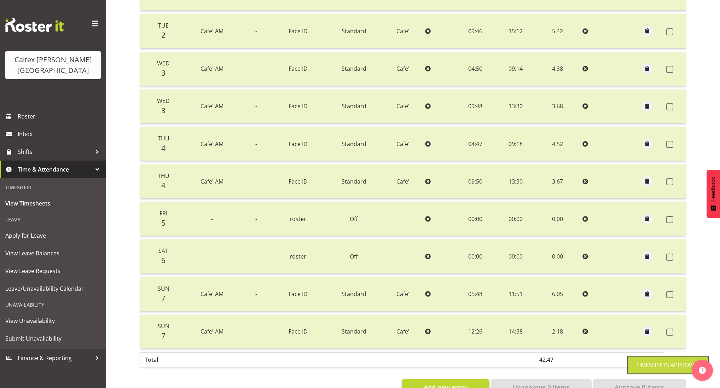
scroll to position [25, 0]
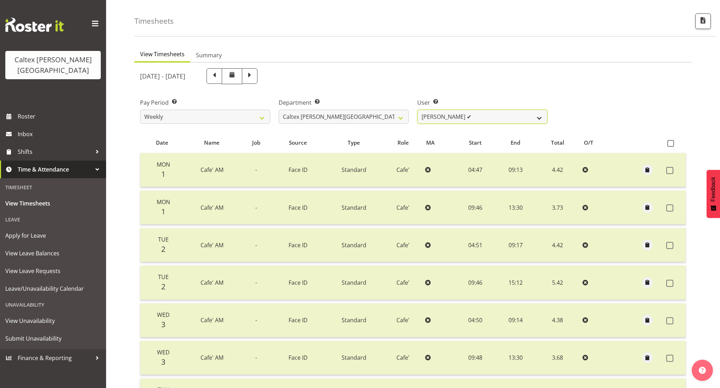
click at [499, 116] on select "[PERSON_NAME] ✔ [PERSON_NAME] ✔ [PERSON_NAME] ✔ [PERSON_NAME], [PERSON_NAME] ✔ …" at bounding box center [482, 117] width 130 height 14
click at [417, 110] on select "[PERSON_NAME] ✔ [PERSON_NAME] ✔ [PERSON_NAME] ✔ [PERSON_NAME], [PERSON_NAME] ✔ …" at bounding box center [482, 117] width 130 height 14
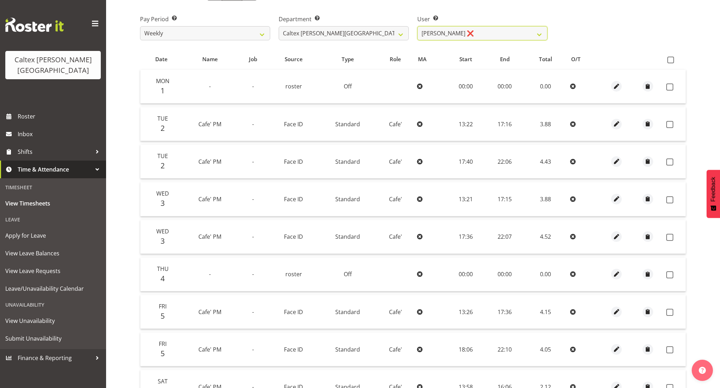
scroll to position [0, 0]
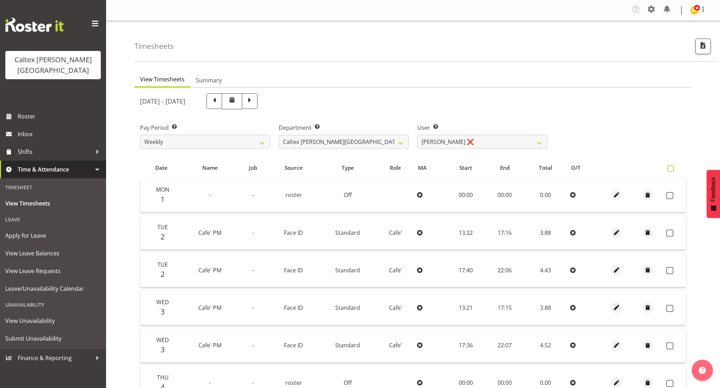
click at [673, 166] on span at bounding box center [670, 168] width 7 height 7
click at [672, 166] on input "checkbox" at bounding box center [669, 168] width 5 height 5
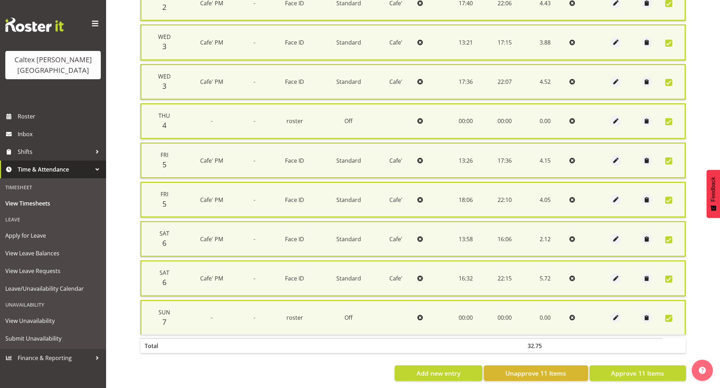
scroll to position [273, 0]
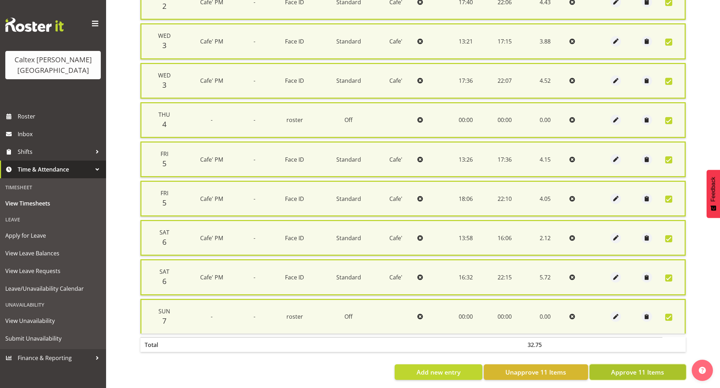
click at [620, 368] on span "Approve 11 Items" at bounding box center [637, 372] width 53 height 9
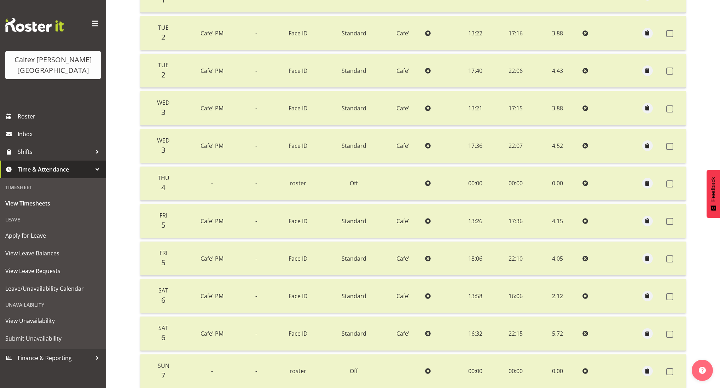
scroll to position [0, 0]
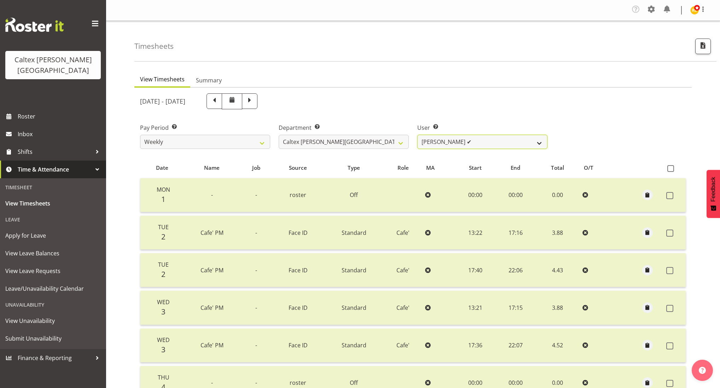
click at [544, 145] on select "[PERSON_NAME] ✔ [PERSON_NAME] ✔ [PERSON_NAME] ✔ [PERSON_NAME], [PERSON_NAME] ✔ …" at bounding box center [482, 142] width 130 height 14
click at [417, 135] on select "[PERSON_NAME] ✔ [PERSON_NAME] ✔ [PERSON_NAME] ✔ [PERSON_NAME], [PERSON_NAME] ✔ …" at bounding box center [482, 142] width 130 height 14
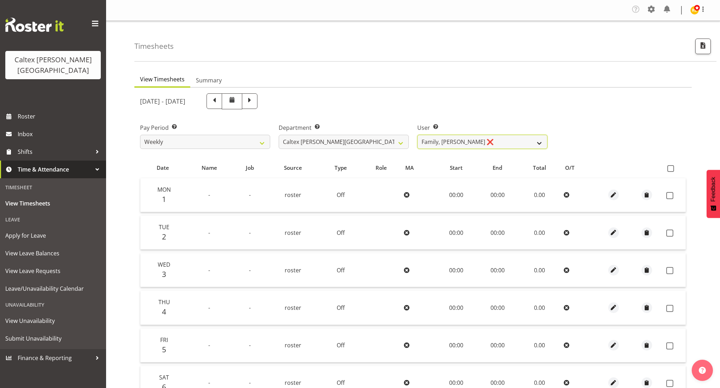
click at [504, 145] on select "[PERSON_NAME] ✔ [PERSON_NAME] ✔ [PERSON_NAME] ✔ [PERSON_NAME], [PERSON_NAME] ✔ …" at bounding box center [482, 142] width 130 height 14
click at [417, 135] on select "[PERSON_NAME] ✔ [PERSON_NAME] ✔ [PERSON_NAME] ✔ [PERSON_NAME], [PERSON_NAME] ✔ …" at bounding box center [482, 142] width 130 height 14
click at [672, 168] on span at bounding box center [670, 168] width 7 height 7
click at [672, 168] on input "checkbox" at bounding box center [669, 168] width 5 height 5
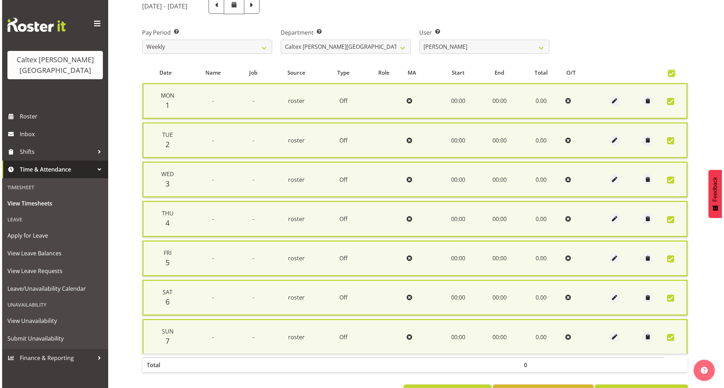
scroll to position [117, 0]
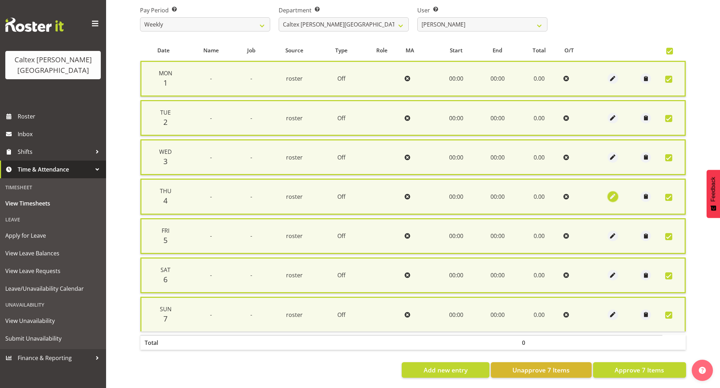
click at [613, 196] on span "button" at bounding box center [613, 196] width 8 height 8
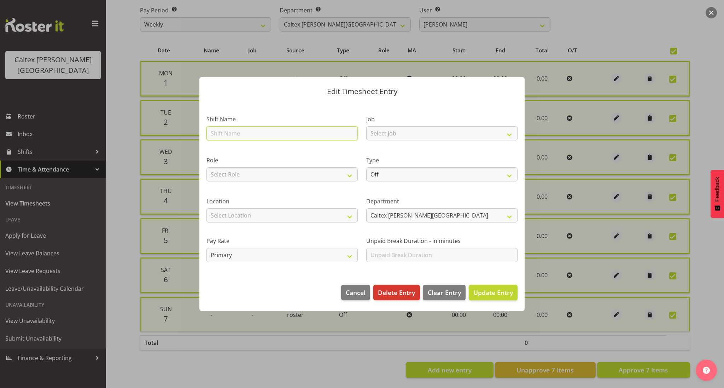
click at [300, 136] on input "text" at bounding box center [282, 133] width 151 height 14
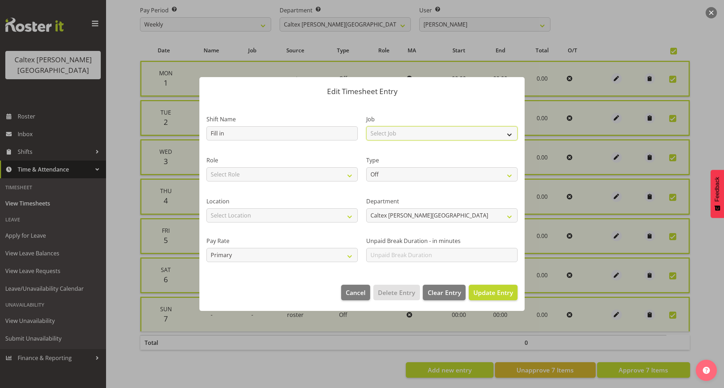
click at [408, 131] on select "Select Job traning" at bounding box center [441, 133] width 151 height 14
click at [273, 175] on select "Select Role Cafe' Fill in Office Work Staff meeting Till/[GEOGRAPHIC_DATA]" at bounding box center [282, 174] width 151 height 14
click at [207, 167] on select "Select Role Cafe' Fill in Office Work Staff meeting Till/[GEOGRAPHIC_DATA]" at bounding box center [282, 174] width 151 height 14
click at [397, 176] on select "Off Standard Public Holiday Public Holiday (Worked) Day In Lieu Annual Leave Si…" at bounding box center [441, 174] width 151 height 14
click at [366, 167] on select "Off Standard Public Holiday Public Holiday (Worked) Day In Lieu Annual Leave Si…" at bounding box center [441, 174] width 151 height 14
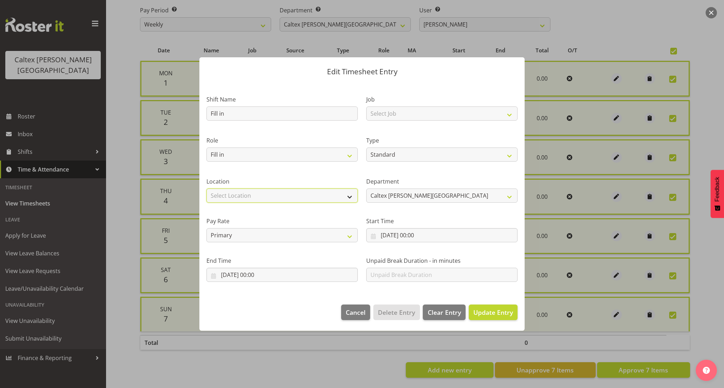
click at [332, 198] on select "Select Location Home Office [PERSON_NAME][GEOGRAPHIC_DATA]" at bounding box center [282, 196] width 151 height 14
click at [207, 189] on select "Select Location Home Office [PERSON_NAME][GEOGRAPHIC_DATA]" at bounding box center [282, 196] width 151 height 14
click at [287, 234] on select "Primary Secondary Tertiary Fourth Fifth" at bounding box center [282, 235] width 151 height 14
click at [207, 228] on select "Primary Secondary Tertiary Fourth Fifth" at bounding box center [282, 235] width 151 height 14
click at [431, 153] on select "Off Standard Public Holiday Public Holiday (Worked) Day In Lieu Annual Leave Si…" at bounding box center [441, 155] width 151 height 14
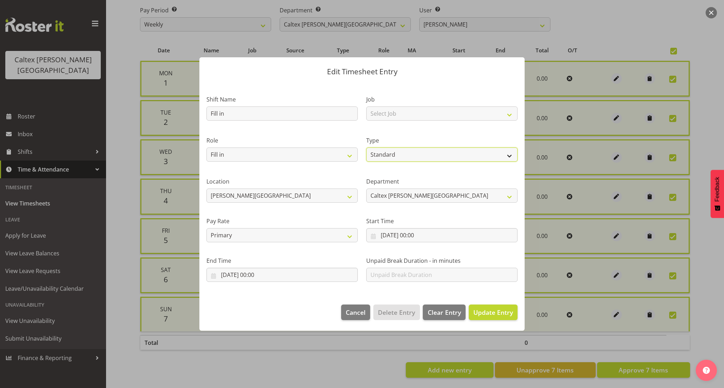
click at [366, 148] on select "Off Standard Public Holiday Public Holiday (Worked) Day In Lieu Annual Leave Si…" at bounding box center [441, 155] width 151 height 14
click at [430, 237] on input "[DATE] 00:00" at bounding box center [441, 235] width 151 height 14
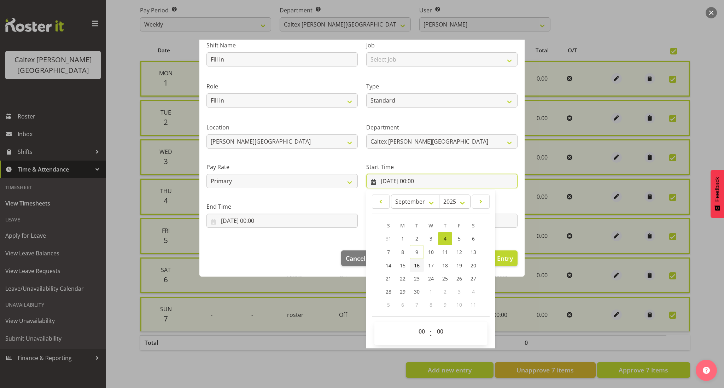
scroll to position [55, 0]
click at [420, 330] on select "00 01 02 03 04 05 06 07 08 09 10 11 12 13 14 15 16 17 18 19 20 21 22 23" at bounding box center [423, 330] width 16 height 14
click at [415, 323] on select "00 01 02 03 04 05 06 07 08 09 10 11 12 13 14 15 16 17 18 19 20 21 22 23" at bounding box center [423, 330] width 16 height 14
click at [418, 330] on select "00 01 02 03 04 05 06 07 08 09 10 11 12 13 14 15 16 17 18 19 20 21 22 23" at bounding box center [423, 330] width 16 height 14
click at [415, 323] on select "00 01 02 03 04 05 06 07 08 09 10 11 12 13 14 15 16 17 18 19 20 21 22 23" at bounding box center [423, 330] width 16 height 14
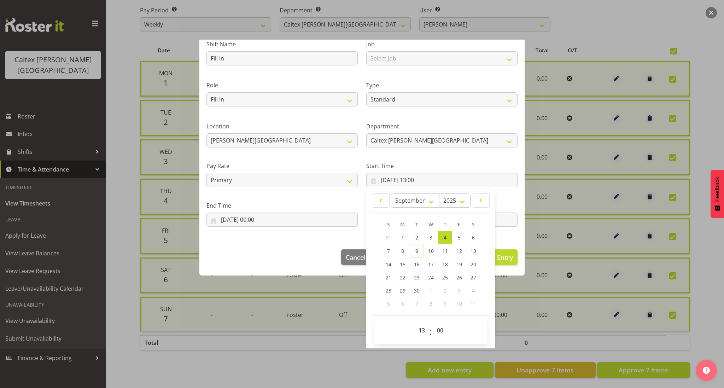
click at [283, 260] on footer "Cancel Delete Entry Clear Entry Update Entry" at bounding box center [362, 258] width 325 height 33
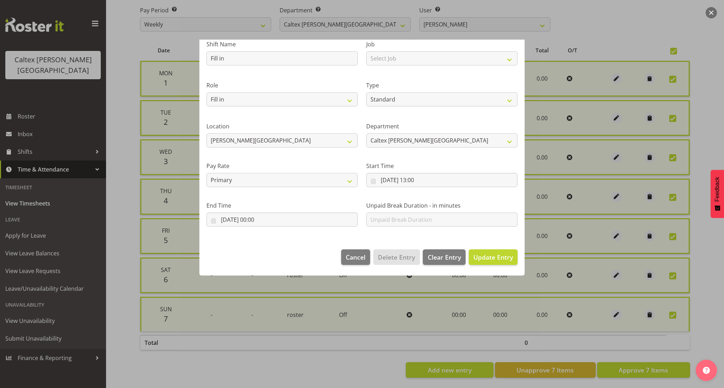
scroll to position [0, 0]
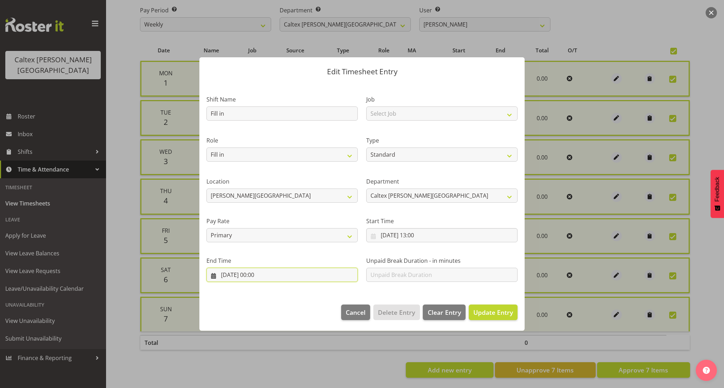
click at [265, 274] on input "[DATE] 00:00" at bounding box center [282, 275] width 151 height 14
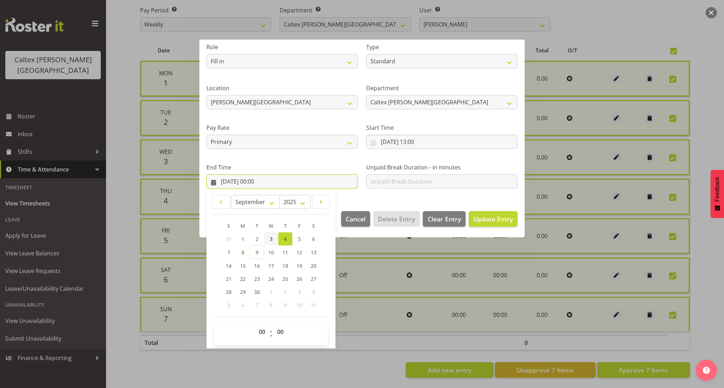
scroll to position [95, 0]
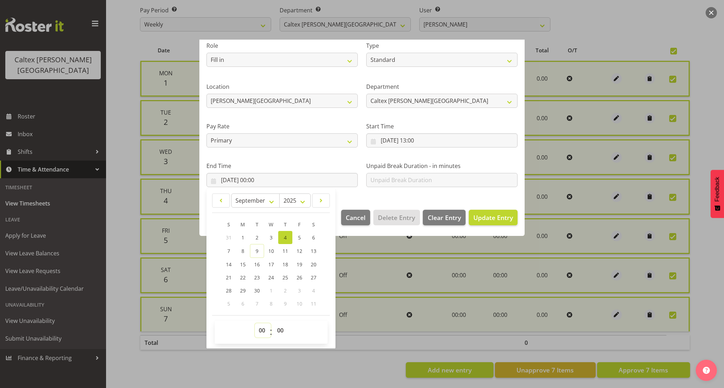
click at [264, 328] on select "00 01 02 03 04 05 06 07 08 09 10 11 12 13 14 15 16 17 18 19 20 21 22 23" at bounding box center [263, 330] width 16 height 14
click at [255, 323] on select "00 01 02 03 04 05 06 07 08 09 10 11 12 13 14 15 16 17 18 19 20 21 22 23" at bounding box center [263, 330] width 16 height 14
click at [264, 328] on select "00 01 02 03 04 05 06 07 08 09 10 11 12 13 14 15 16 17 18 19 20 21 22 23" at bounding box center [263, 330] width 16 height 14
click at [255, 323] on select "00 01 02 03 04 05 06 07 08 09 10 11 12 13 14 15 16 17 18 19 20 21 22 23" at bounding box center [263, 330] width 16 height 14
click at [431, 197] on section "Shift Name Fill in Job Select Job traning Role Cafe' Fill in Office Work Staff …" at bounding box center [362, 95] width 325 height 215
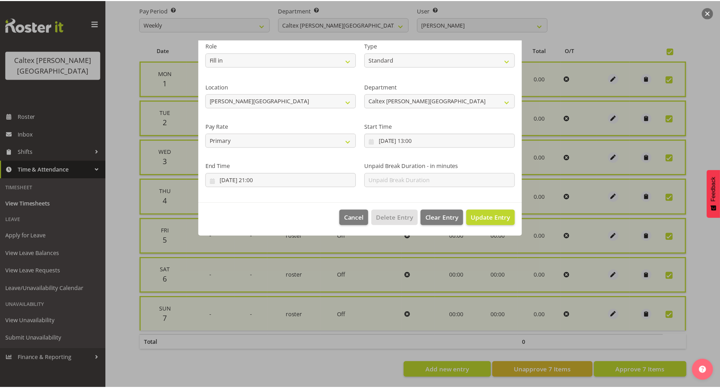
scroll to position [0, 0]
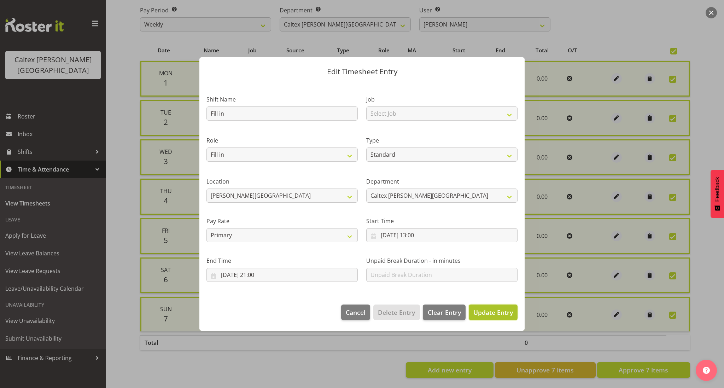
click at [483, 310] on span "Update Entry" at bounding box center [494, 312] width 40 height 8
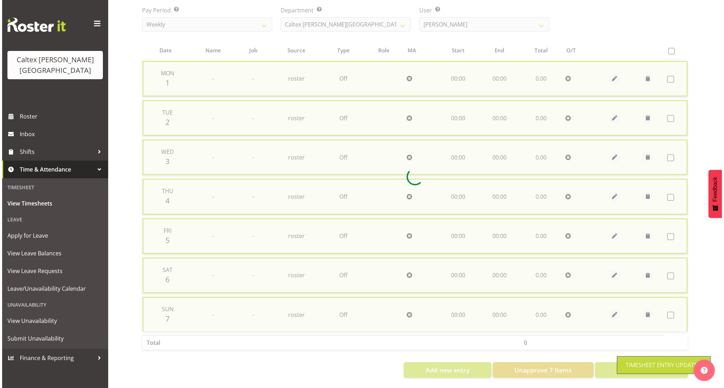
scroll to position [108, 0]
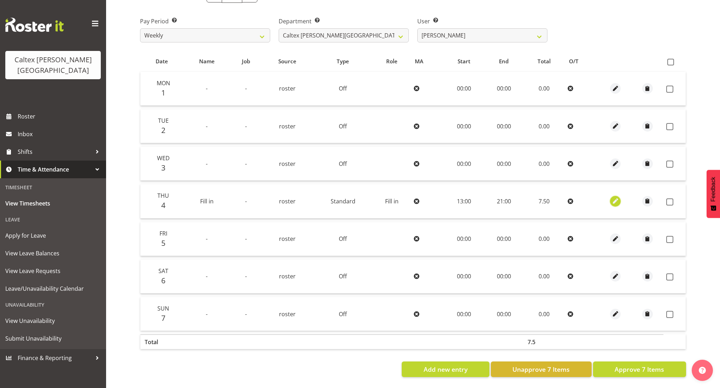
click at [616, 198] on span "button" at bounding box center [616, 201] width 8 height 8
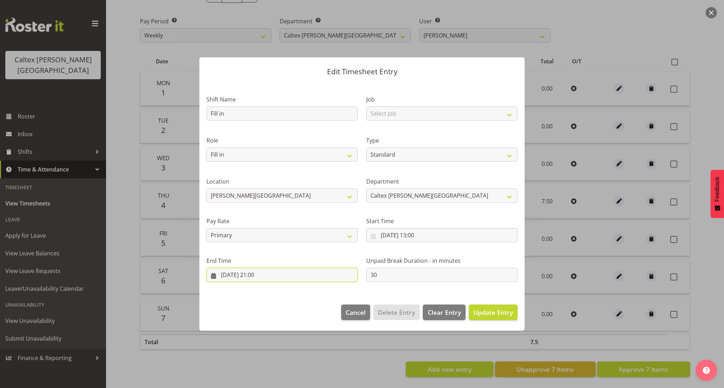
click at [266, 275] on input "[DATE] 21:00" at bounding box center [282, 275] width 151 height 14
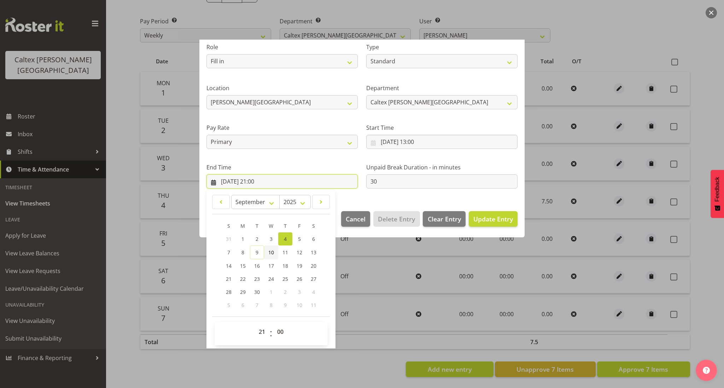
scroll to position [95, 0]
click at [278, 331] on select "00 01 02 03 04 05 06 07 08 09 10 11 12 13 14 15 16 17 18 19 20 21 22 23 24 25 2…" at bounding box center [281, 330] width 16 height 14
click at [273, 323] on select "00 01 02 03 04 05 06 07 08 09 10 11 12 13 14 15 16 17 18 19 20 21 22 23 24 25 2…" at bounding box center [281, 330] width 16 height 14
click at [459, 195] on section "Shift Name Fill in Job Select Job traning Role Cafe' Fill in Office Work Staff …" at bounding box center [362, 95] width 325 height 215
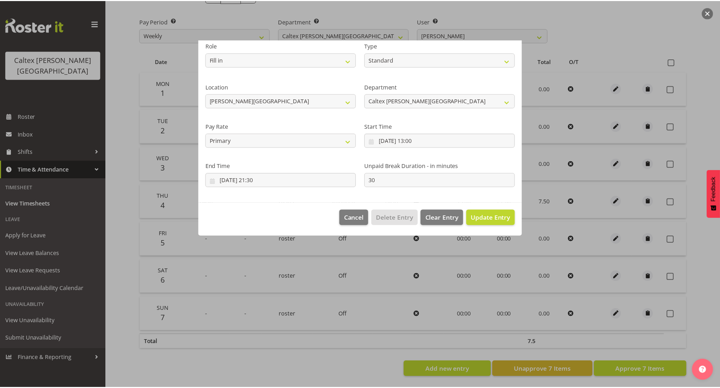
scroll to position [0, 0]
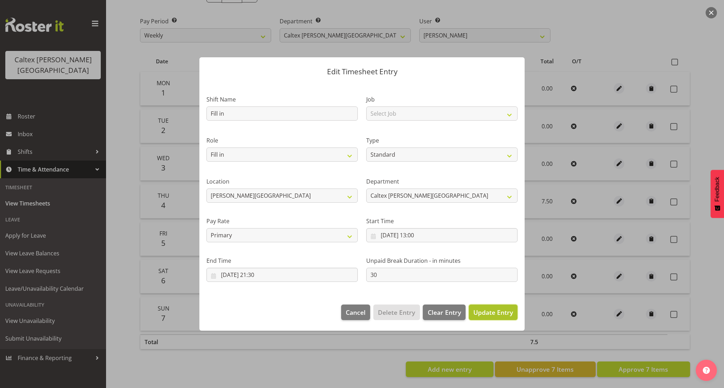
click at [494, 314] on span "Update Entry" at bounding box center [494, 312] width 40 height 8
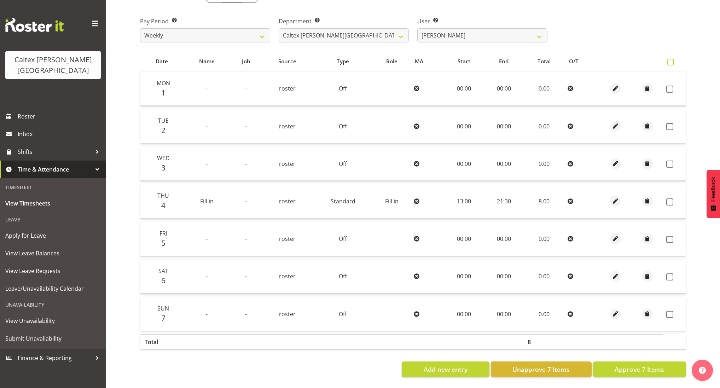
click at [669, 59] on span at bounding box center [670, 62] width 7 height 7
click at [669, 60] on input "checkbox" at bounding box center [669, 62] width 5 height 5
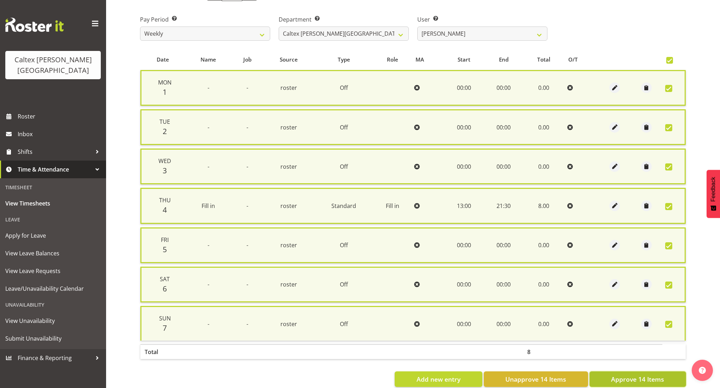
click at [652, 375] on span "Approve 14 Items" at bounding box center [637, 379] width 53 height 9
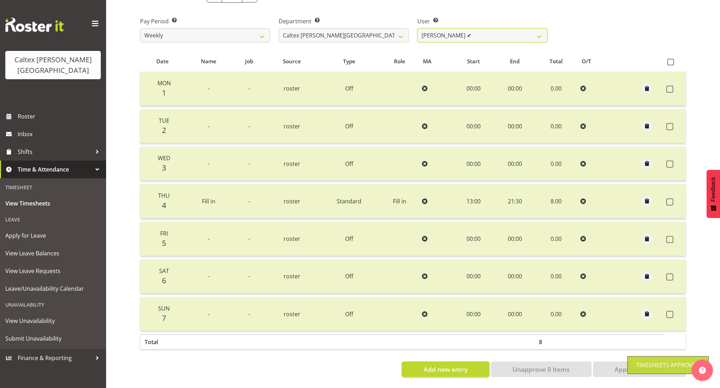
click at [496, 35] on select "[PERSON_NAME] ✔ [PERSON_NAME] ✔ [PERSON_NAME] ✔ [PERSON_NAME], [PERSON_NAME] ✔ …" at bounding box center [482, 35] width 130 height 14
click at [417, 28] on select "[PERSON_NAME] ✔ [PERSON_NAME] ✔ [PERSON_NAME] ✔ [PERSON_NAME], [PERSON_NAME] ✔ …" at bounding box center [482, 35] width 130 height 14
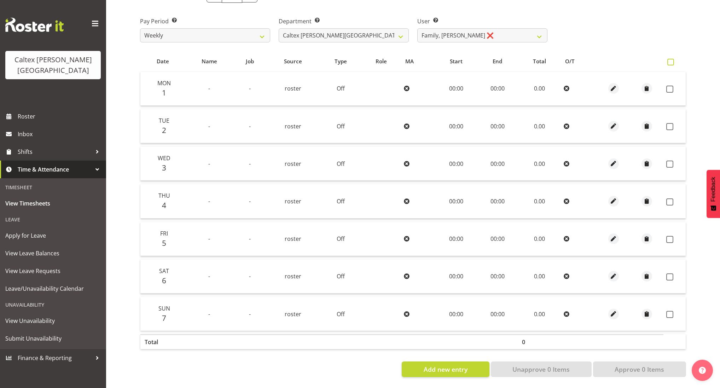
click at [673, 59] on span at bounding box center [670, 62] width 7 height 7
click at [672, 60] on input "checkbox" at bounding box center [669, 62] width 5 height 5
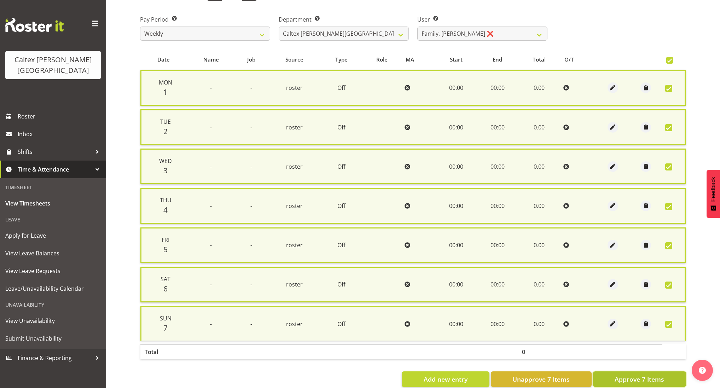
click at [640, 375] on span "Approve 7 Items" at bounding box center [640, 379] width 50 height 9
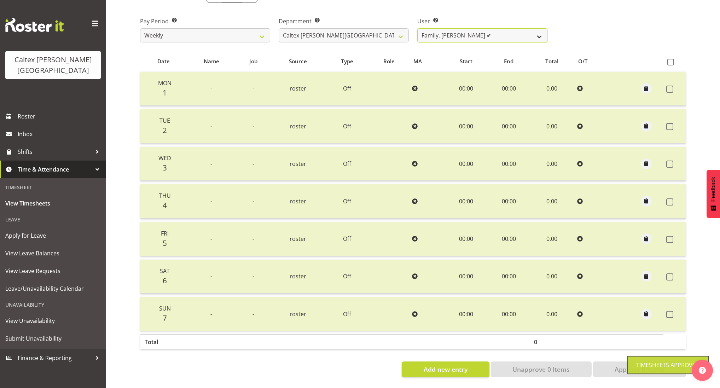
click at [512, 32] on select "[PERSON_NAME] ✔ [PERSON_NAME] ✔ [PERSON_NAME] ✔ [PERSON_NAME], [PERSON_NAME] ✔ …" at bounding box center [482, 35] width 130 height 14
click at [674, 59] on span at bounding box center [670, 62] width 7 height 7
click at [672, 60] on input "checkbox" at bounding box center [669, 62] width 5 height 5
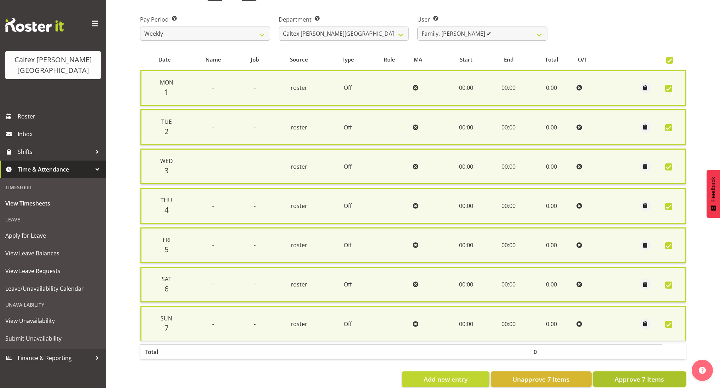
click at [653, 375] on span "Approve 7 Items" at bounding box center [640, 379] width 50 height 9
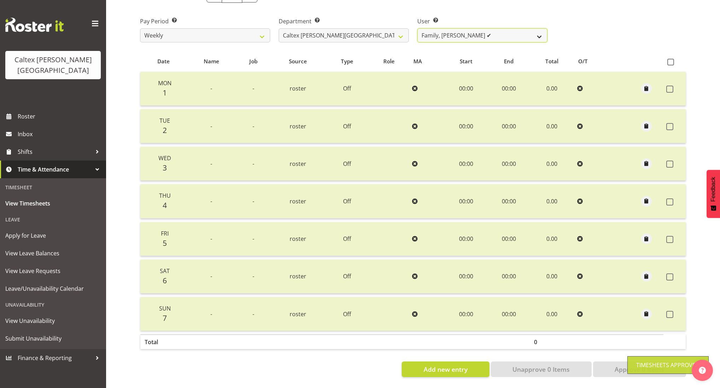
click at [534, 32] on select "[PERSON_NAME] ✔ [PERSON_NAME] ✔ [PERSON_NAME] ✔ [PERSON_NAME], [PERSON_NAME] ✔ …" at bounding box center [482, 35] width 130 height 14
click at [417, 28] on select "[PERSON_NAME] ✔ [PERSON_NAME] ✔ [PERSON_NAME] ✔ [PERSON_NAME], [PERSON_NAME] ✔ …" at bounding box center [482, 35] width 130 height 14
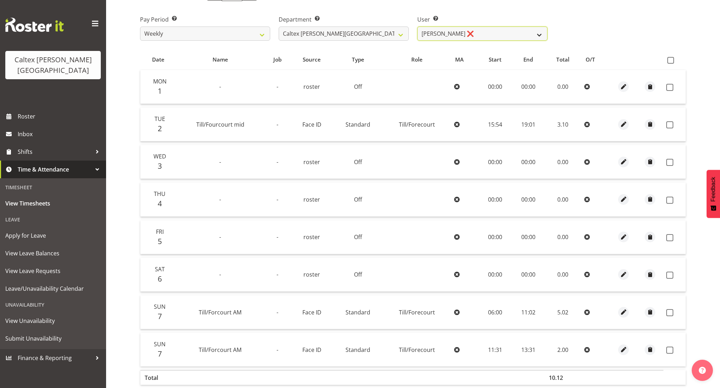
click at [532, 37] on select "[PERSON_NAME] ✔ [PERSON_NAME] ✔ [PERSON_NAME] ✔ [PERSON_NAME], [PERSON_NAME] ✔ …" at bounding box center [482, 34] width 130 height 14
click at [669, 59] on span at bounding box center [670, 60] width 7 height 7
click at [669, 59] on input "checkbox" at bounding box center [669, 60] width 5 height 5
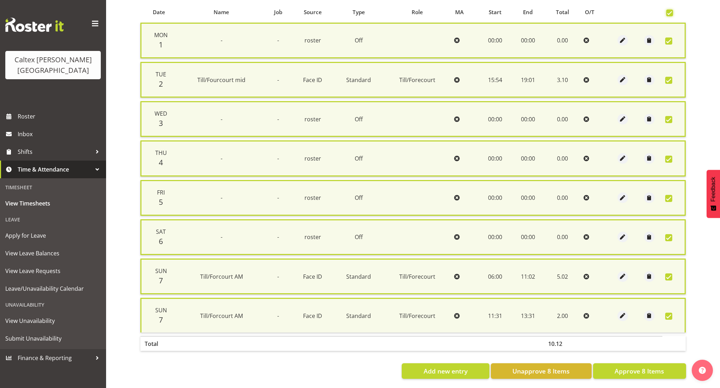
scroll to position [156, 0]
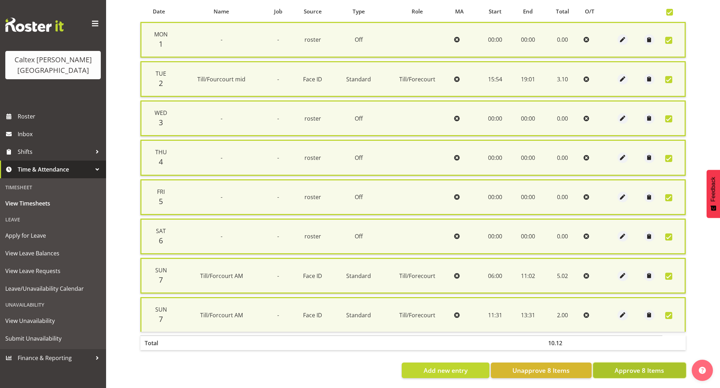
click at [646, 366] on span "Approve 8 Items" at bounding box center [640, 370] width 50 height 9
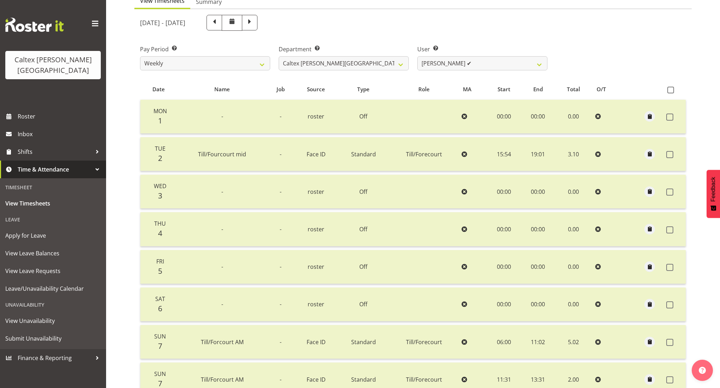
scroll to position [56, 0]
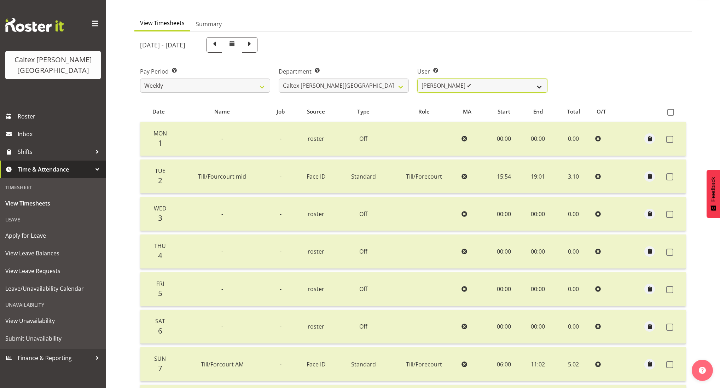
click at [539, 86] on select "[PERSON_NAME] ✔ [PERSON_NAME] ✔ [PERSON_NAME] ✔ [PERSON_NAME], [PERSON_NAME] ✔ …" at bounding box center [482, 86] width 130 height 14
click at [417, 79] on select "[PERSON_NAME] ✔ [PERSON_NAME] ✔ [PERSON_NAME] ✔ [PERSON_NAME], [PERSON_NAME] ✔ …" at bounding box center [482, 86] width 130 height 14
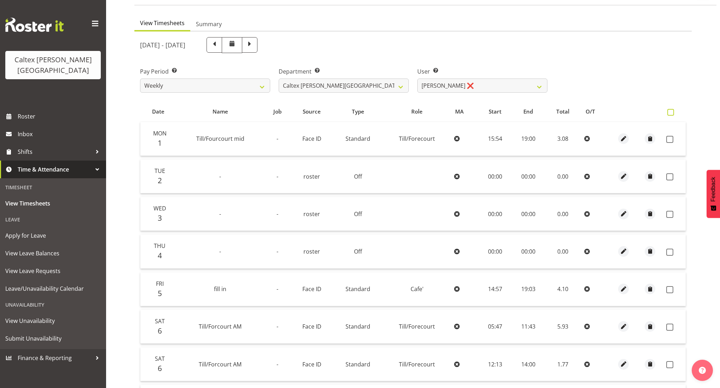
click at [671, 112] on span at bounding box center [670, 112] width 7 height 7
click at [671, 112] on input "checkbox" at bounding box center [669, 112] width 5 height 5
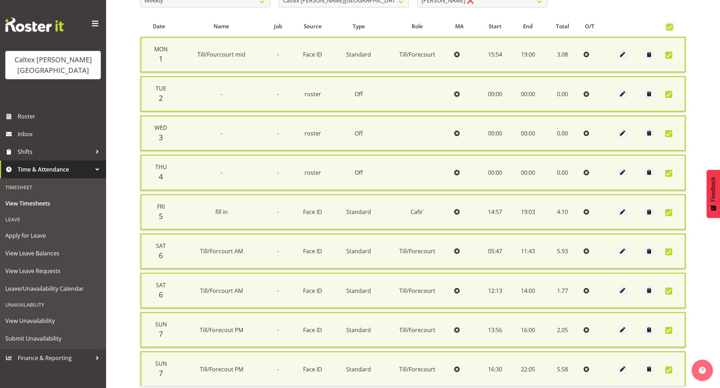
scroll to position [195, 0]
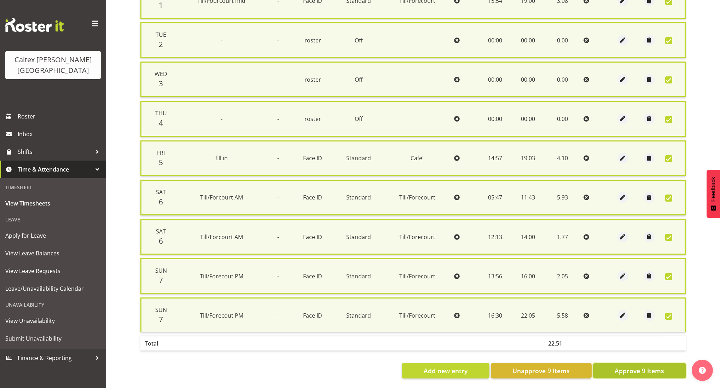
click at [641, 366] on span "Approve 9 Items" at bounding box center [640, 370] width 50 height 9
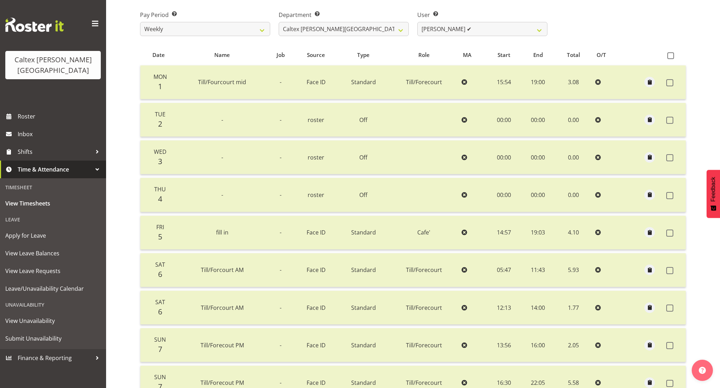
scroll to position [19, 0]
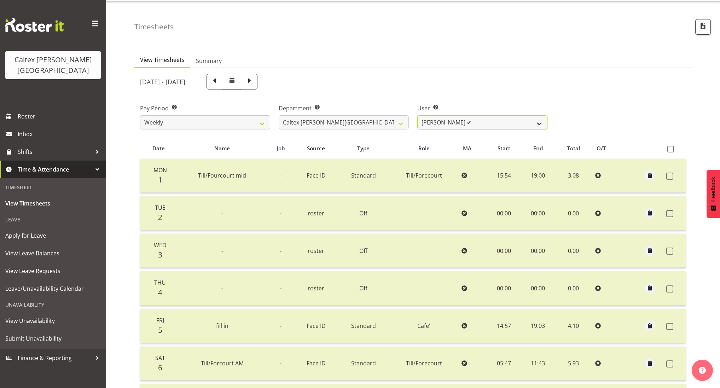
click at [541, 127] on select "[PERSON_NAME] ✔ [PERSON_NAME] ✔ [PERSON_NAME] ✔ [PERSON_NAME], [PERSON_NAME] ✔ …" at bounding box center [482, 122] width 130 height 14
click at [417, 115] on select "[PERSON_NAME] ✔ [PERSON_NAME] ✔ [PERSON_NAME] ✔ [PERSON_NAME], [PERSON_NAME] ✔ …" at bounding box center [482, 122] width 130 height 14
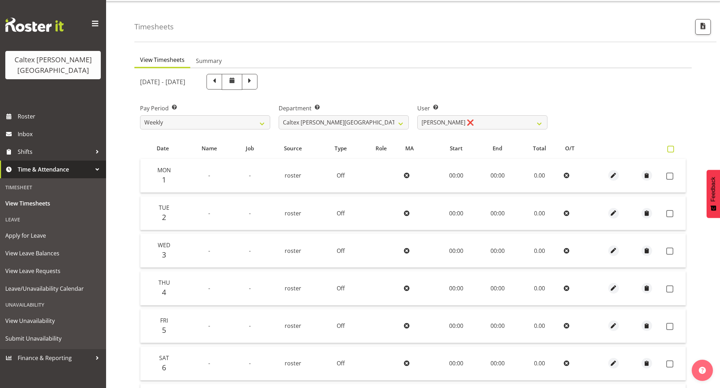
click at [669, 148] on span at bounding box center [670, 149] width 7 height 7
click at [669, 148] on input "checkbox" at bounding box center [669, 149] width 5 height 5
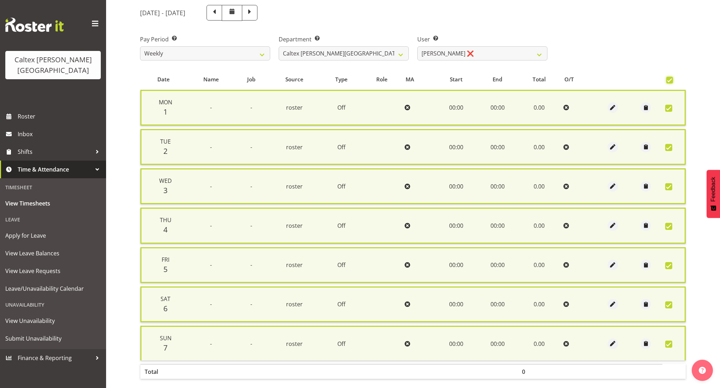
scroll to position [117, 0]
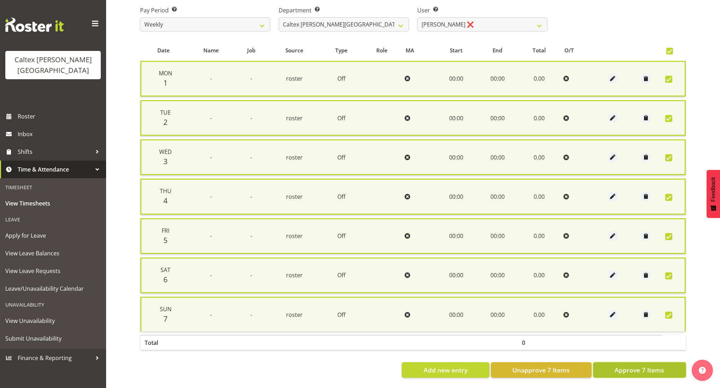
click at [660, 365] on span "Approve 7 Items" at bounding box center [640, 369] width 50 height 9
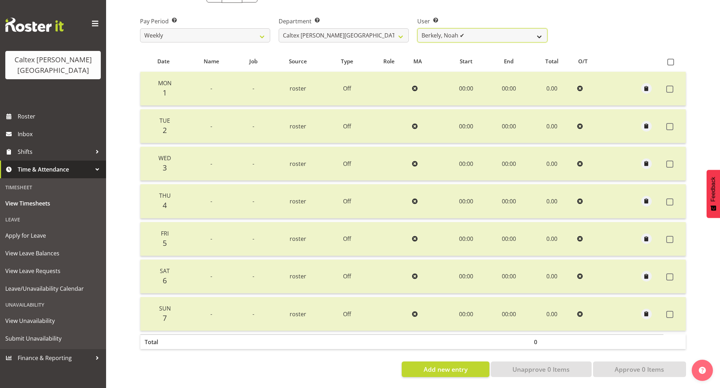
click at [535, 32] on select "[PERSON_NAME] ✔ [PERSON_NAME] ✔ [PERSON_NAME] ✔ [PERSON_NAME], [PERSON_NAME] ✔ …" at bounding box center [482, 35] width 130 height 14
click at [417, 28] on select "[PERSON_NAME] ✔ [PERSON_NAME] ✔ [PERSON_NAME] ✔ [PERSON_NAME], [PERSON_NAME] ✔ …" at bounding box center [482, 35] width 130 height 14
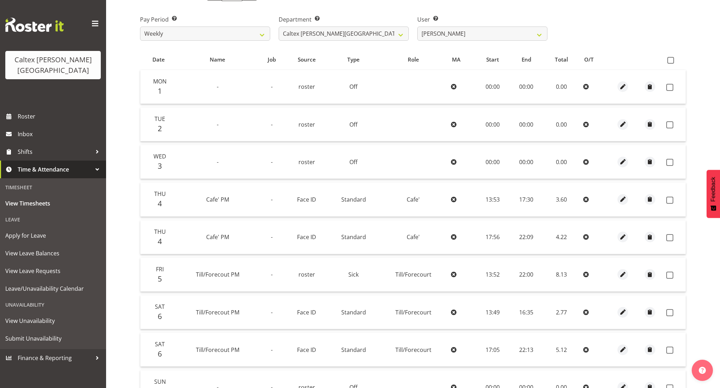
click at [673, 59] on span at bounding box center [670, 60] width 7 height 7
click at [672, 59] on input "checkbox" at bounding box center [669, 60] width 5 height 5
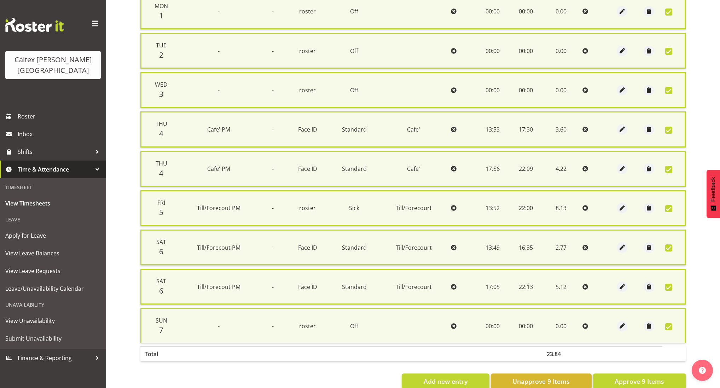
scroll to position [185, 0]
click at [646, 376] on span "Approve 9 Items" at bounding box center [640, 380] width 50 height 9
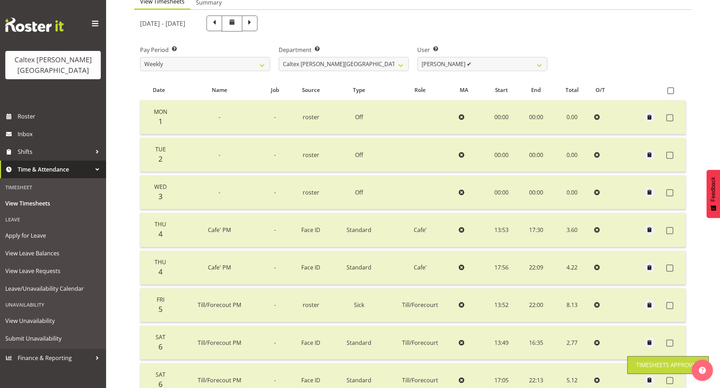
scroll to position [0, 0]
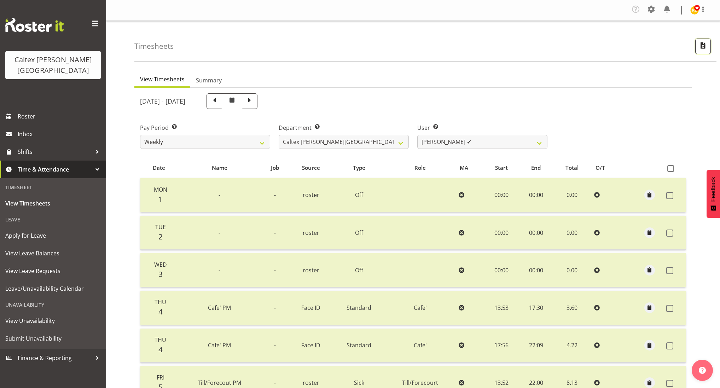
click at [701, 46] on span "button" at bounding box center [703, 45] width 9 height 9
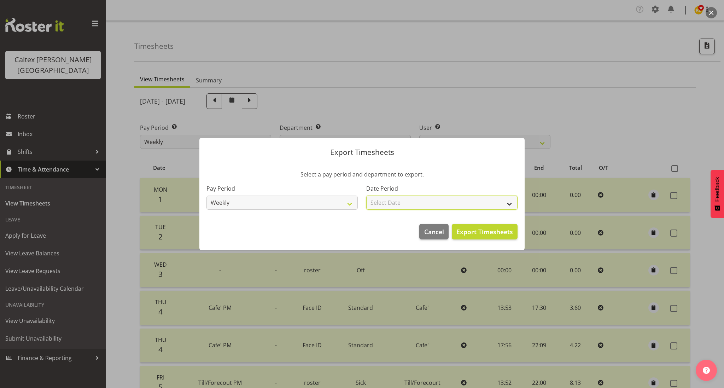
click at [430, 202] on select "Select Date Week starting [DATE] Week starting [DATE] Week starting [DATE] Week…" at bounding box center [441, 203] width 151 height 14
click at [366, 196] on select "Select Date Week starting [DATE] Week starting [DATE] Week starting [DATE] Week…" at bounding box center [441, 203] width 151 height 14
click at [476, 233] on span "Export Timesheets" at bounding box center [485, 231] width 57 height 9
click at [435, 230] on span "Cancel" at bounding box center [434, 231] width 20 height 9
